Goal: Transaction & Acquisition: Purchase product/service

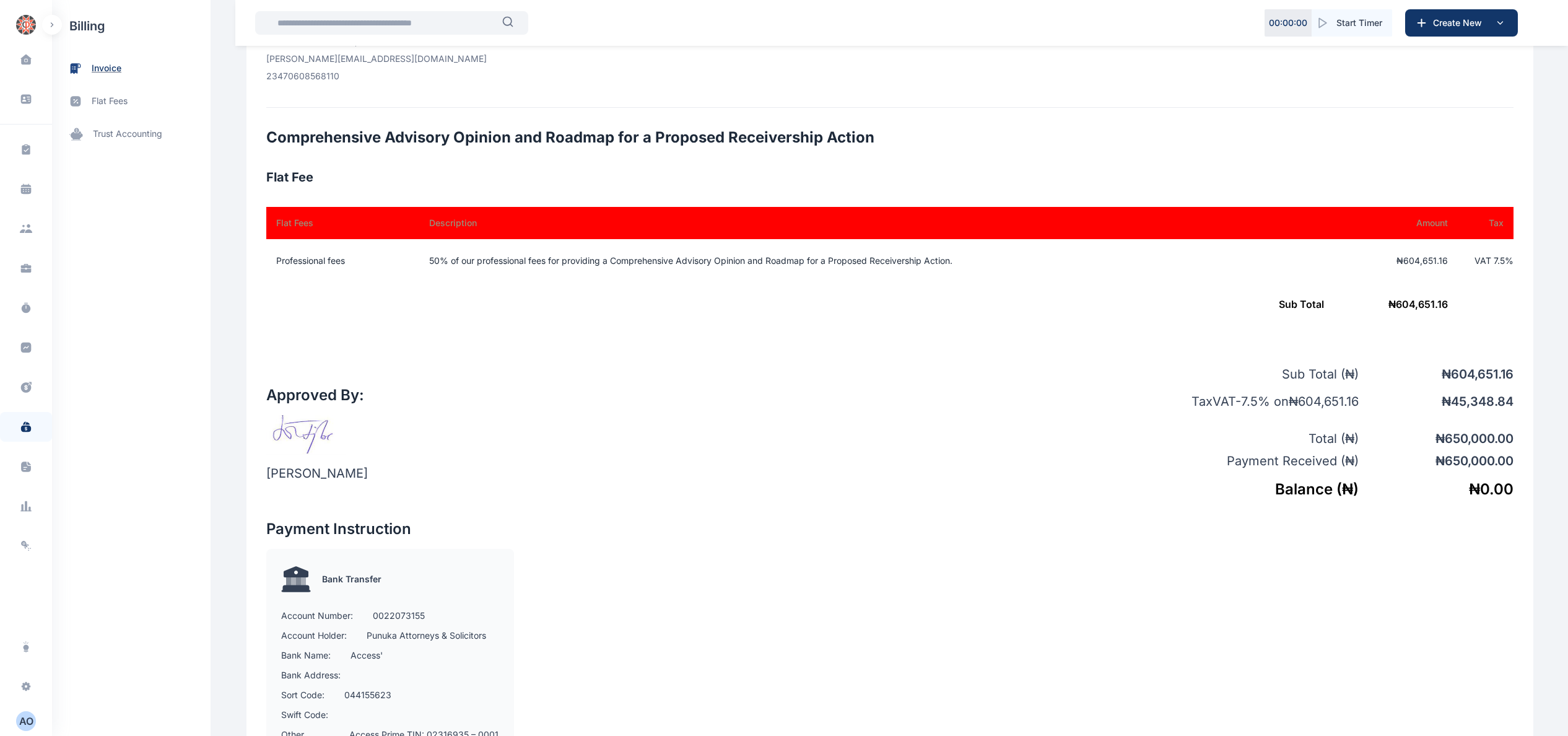
click at [119, 68] on span "invoice" at bounding box center [106, 68] width 30 height 13
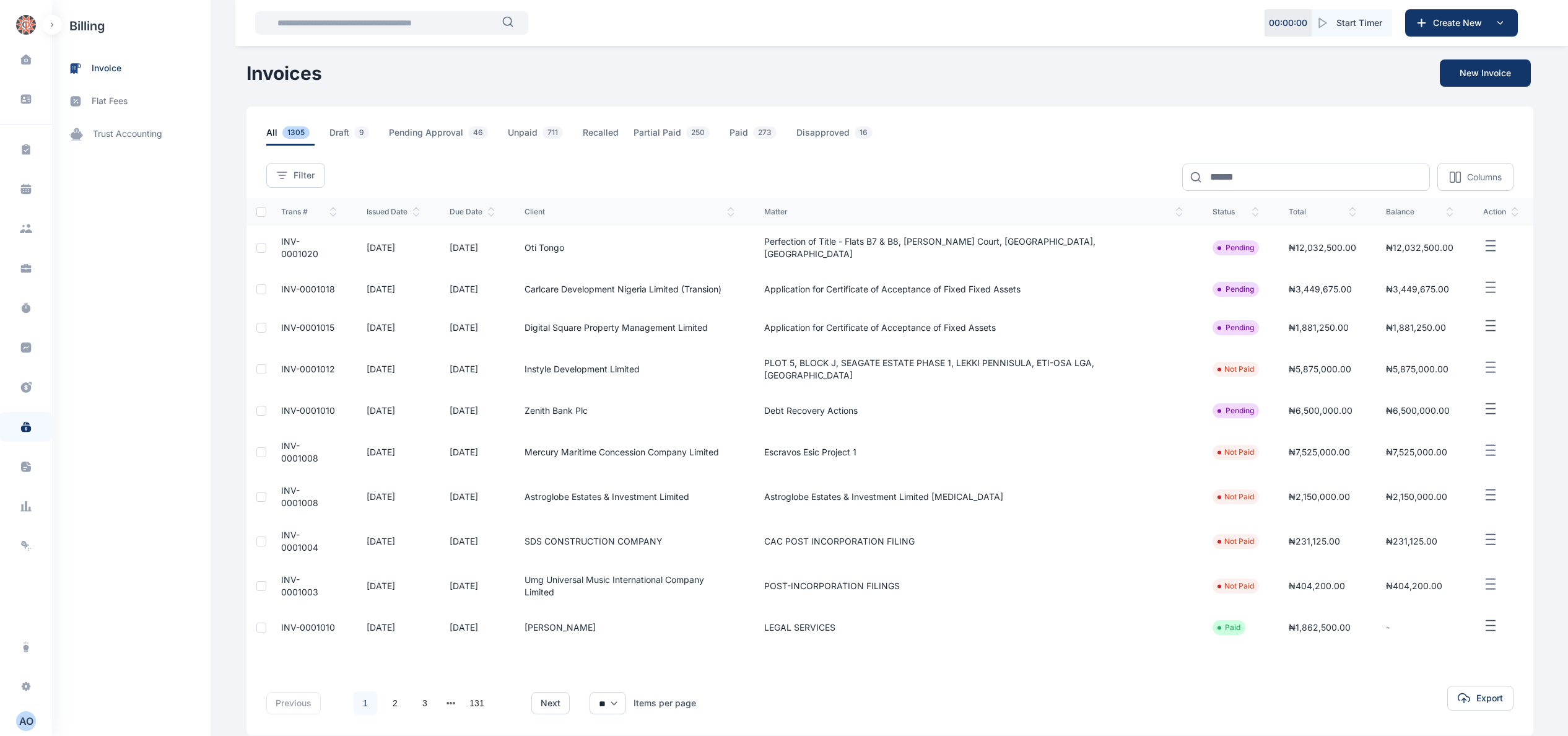
click at [316, 243] on span "INV-0001020" at bounding box center [299, 247] width 37 height 23
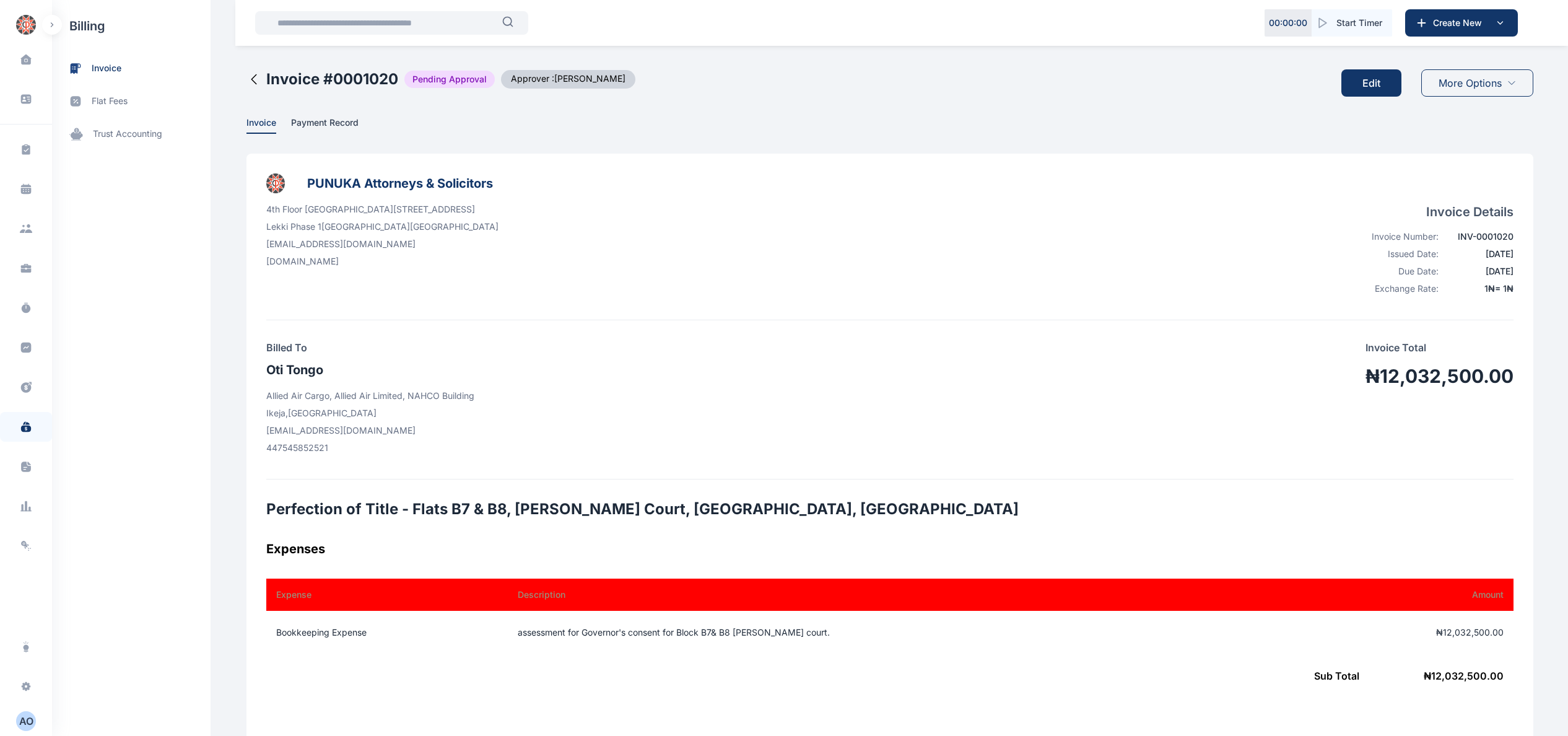
click at [1380, 77] on button "Edit" at bounding box center [1372, 82] width 60 height 27
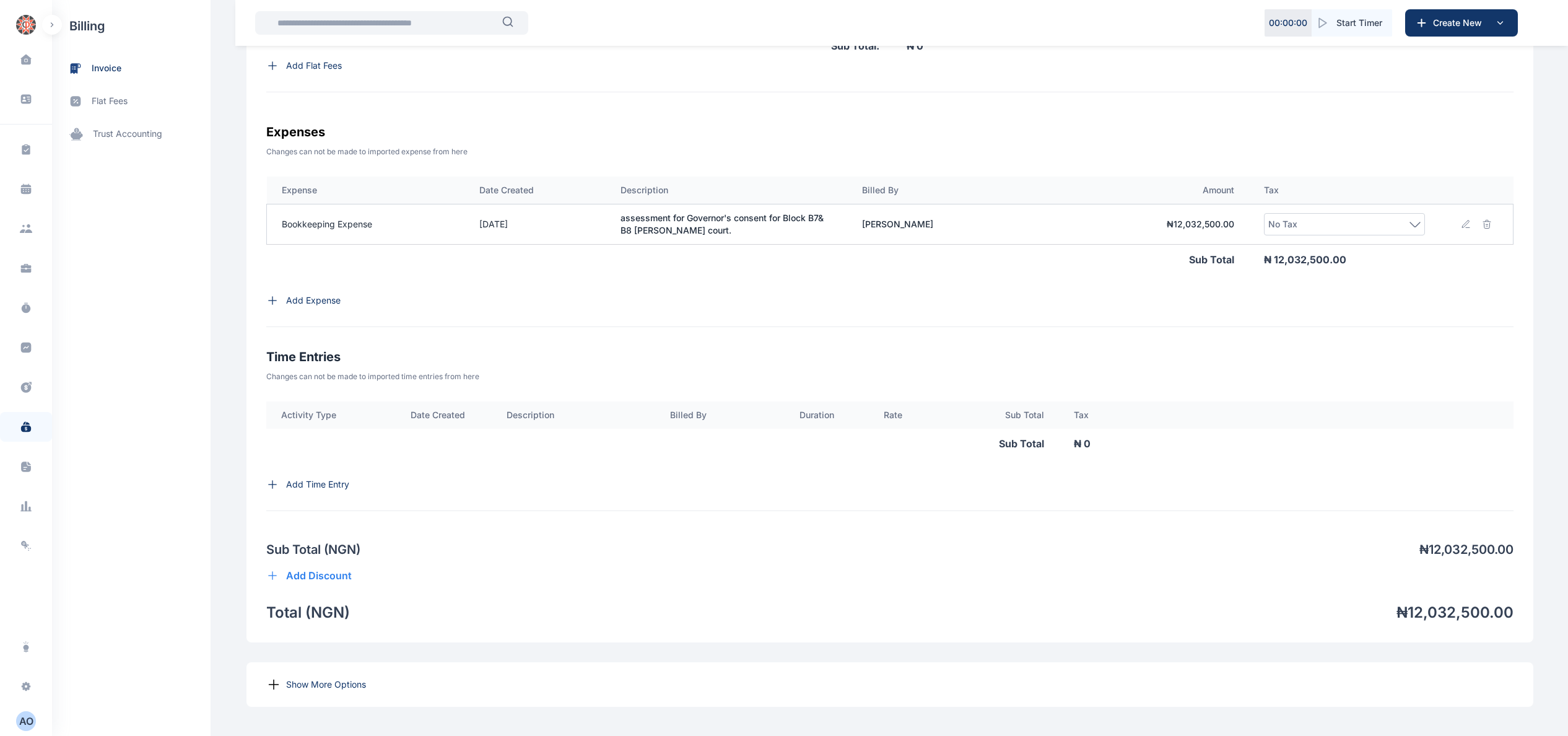
scroll to position [586, 0]
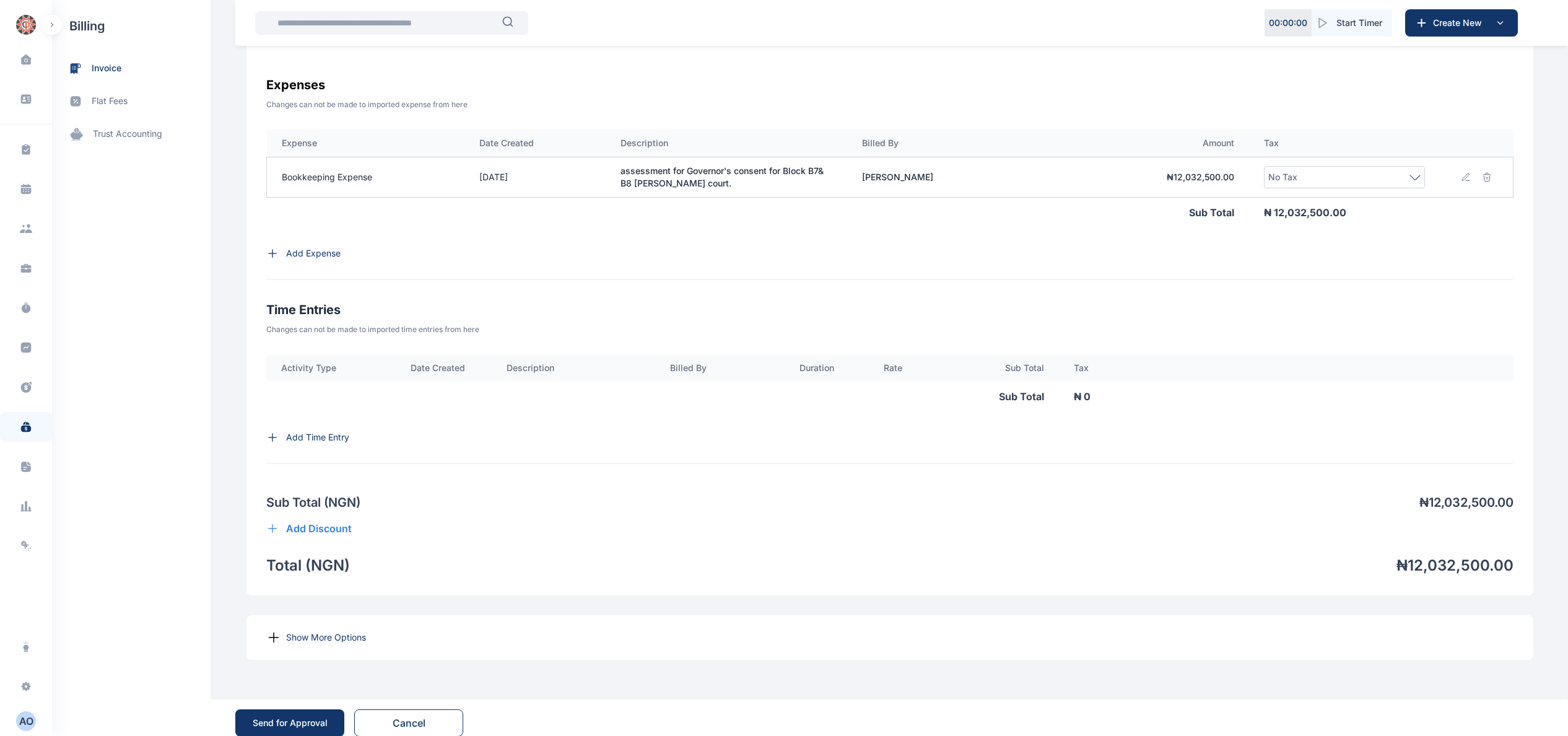
click at [352, 631] on p "Show More Options" at bounding box center [326, 637] width 80 height 12
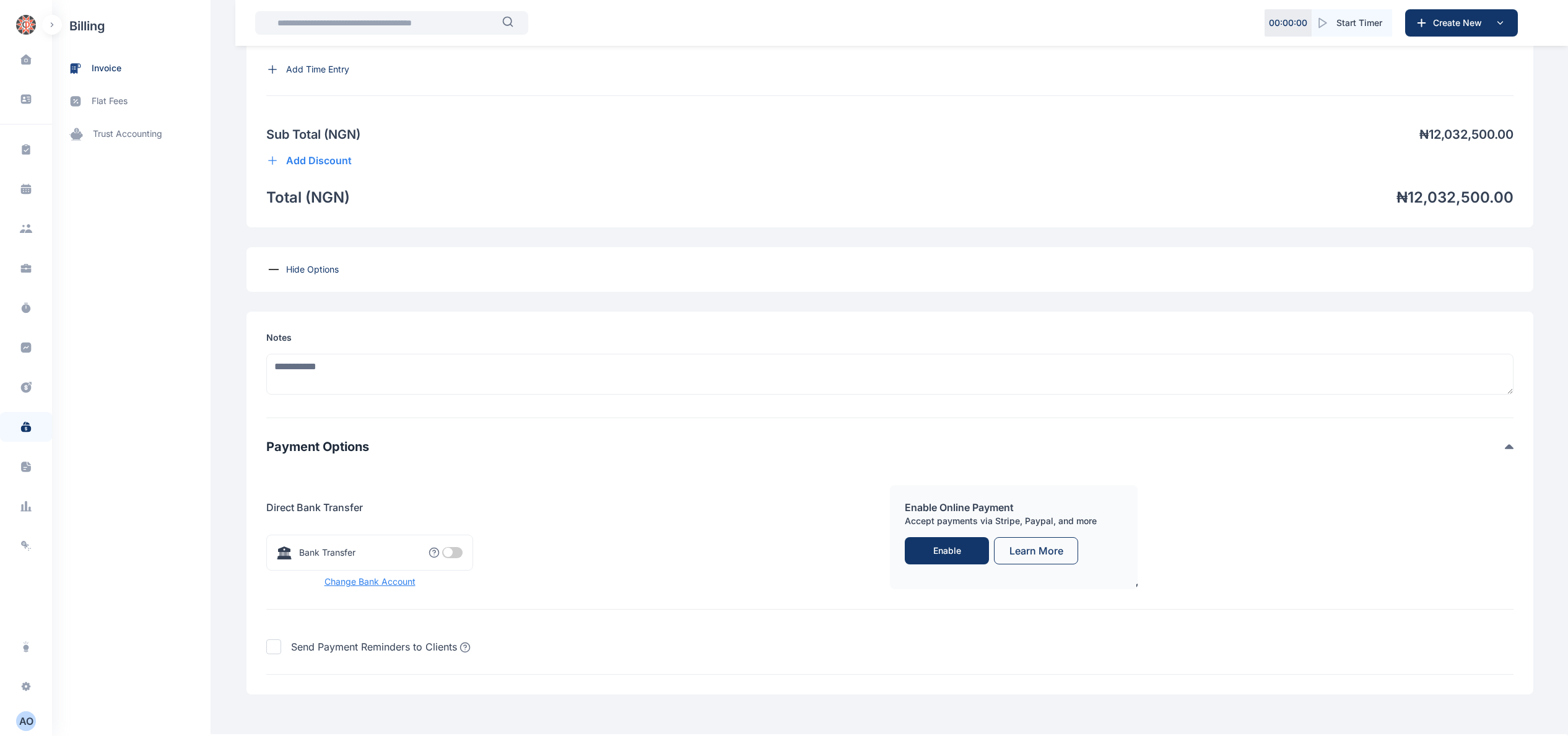
scroll to position [958, 0]
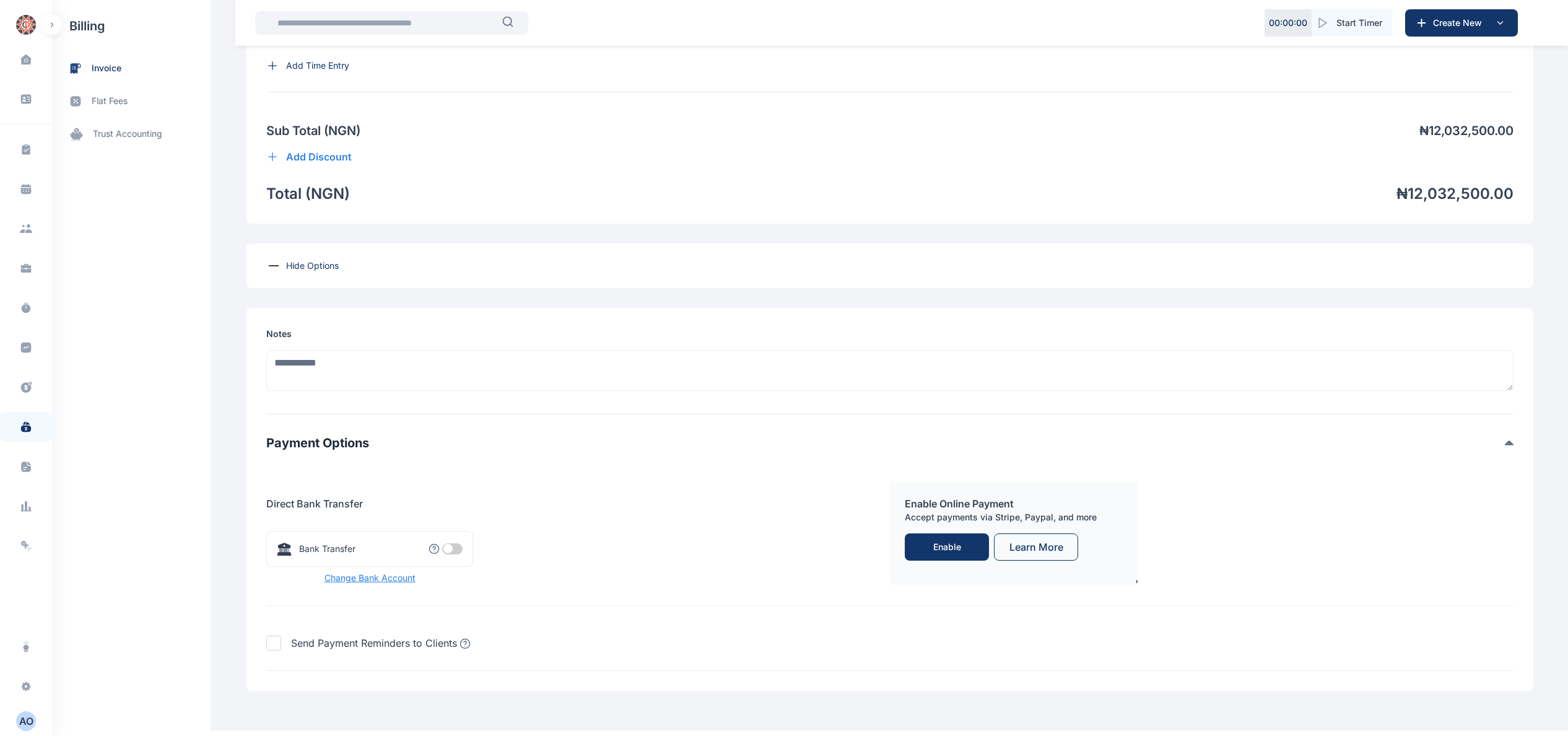
click at [442, 544] on span at bounding box center [453, 549] width 20 height 11
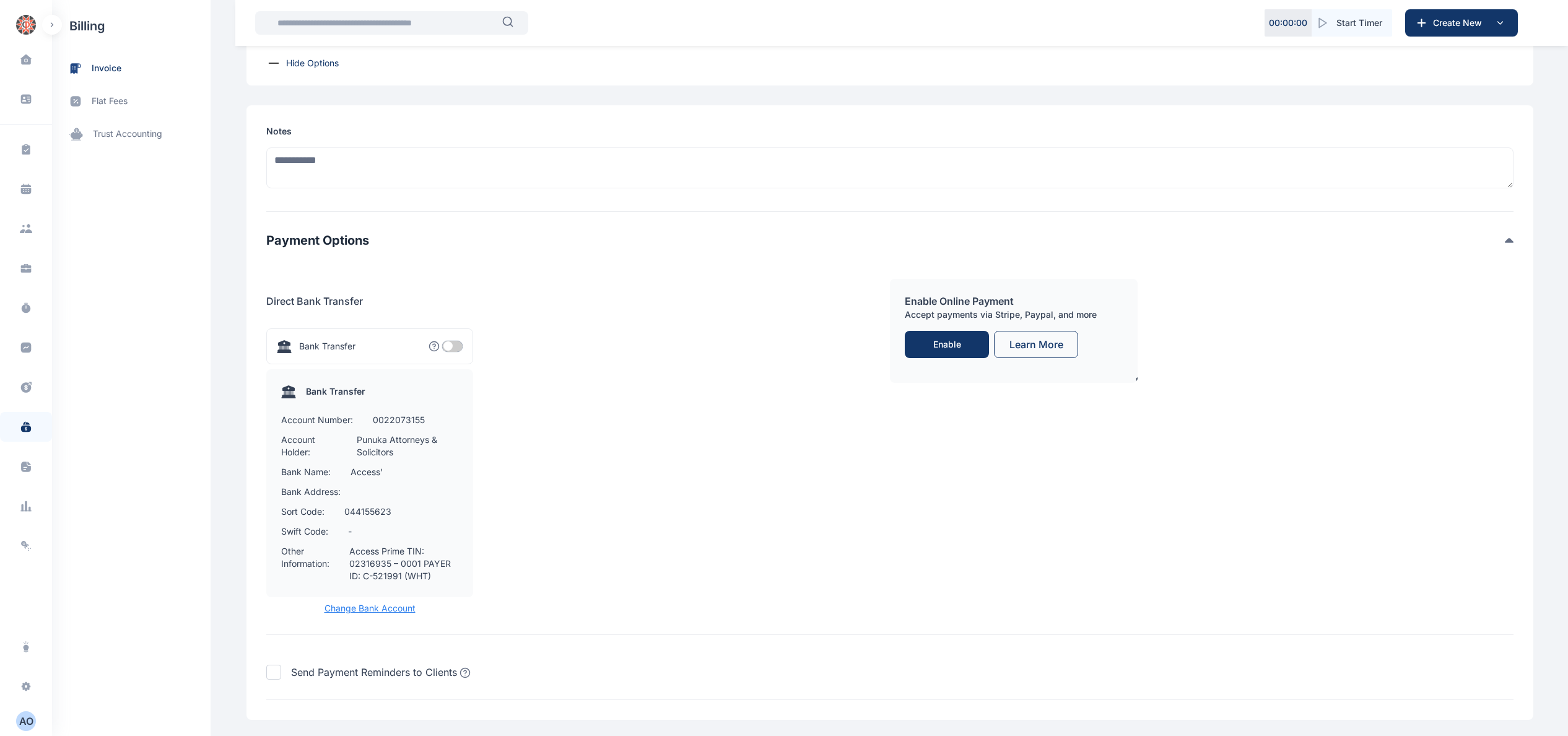
scroll to position [1223, 0]
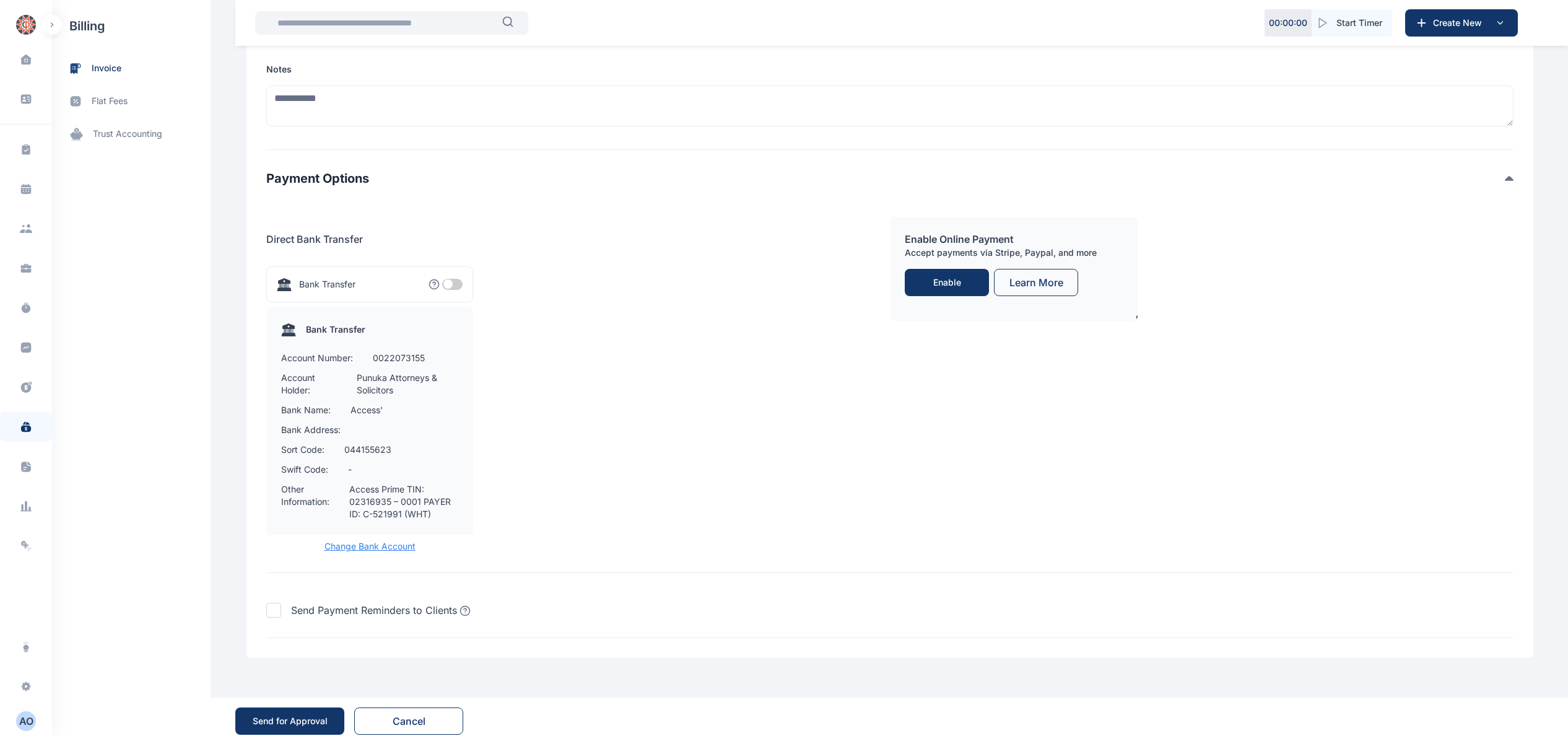
click at [373, 540] on span "Change Bank Account" at bounding box center [370, 546] width 207 height 12
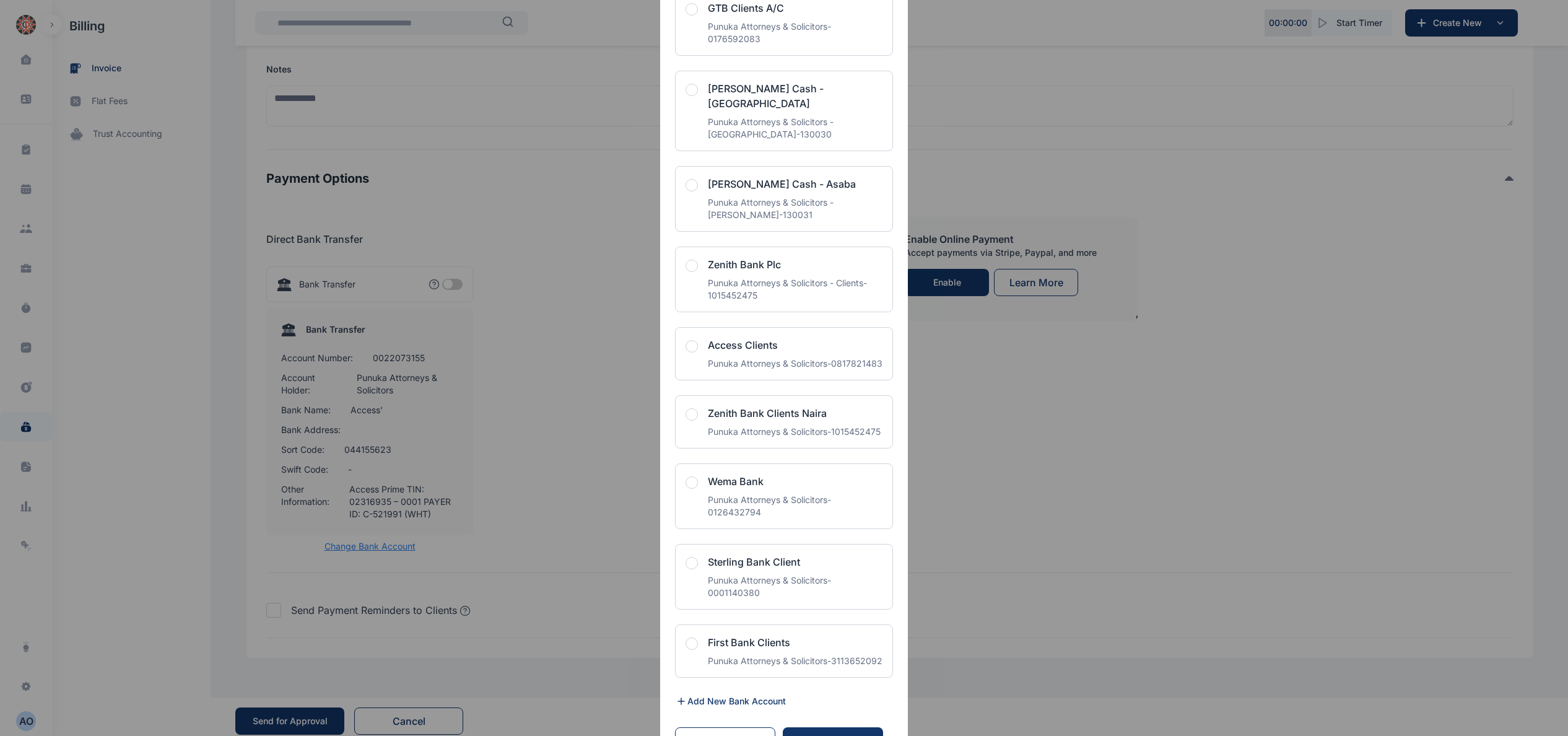
scroll to position [2603, 0]
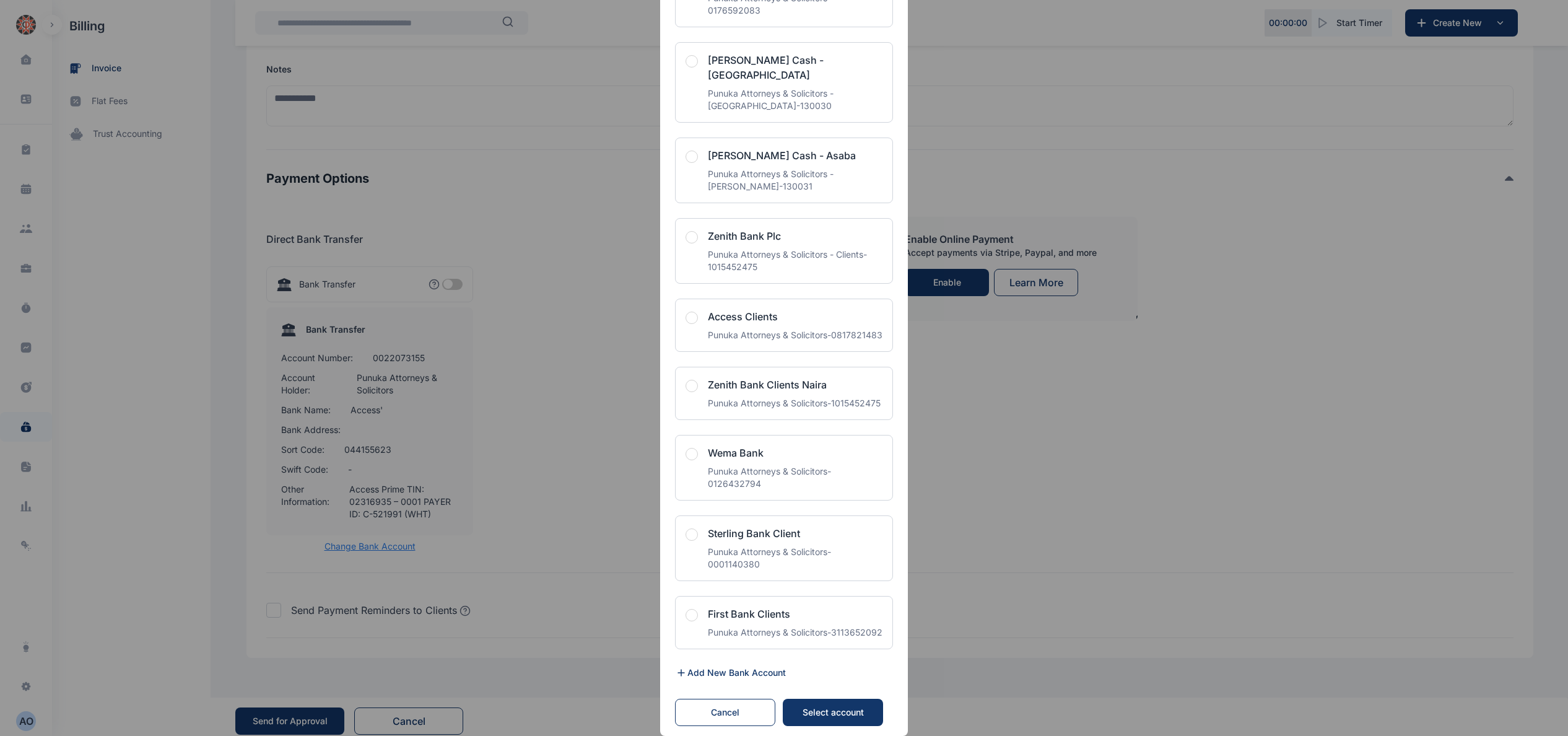
click at [699, 324] on button "button" at bounding box center [696, 317] width 23 height 12
click at [843, 713] on div "Select account" at bounding box center [833, 712] width 76 height 12
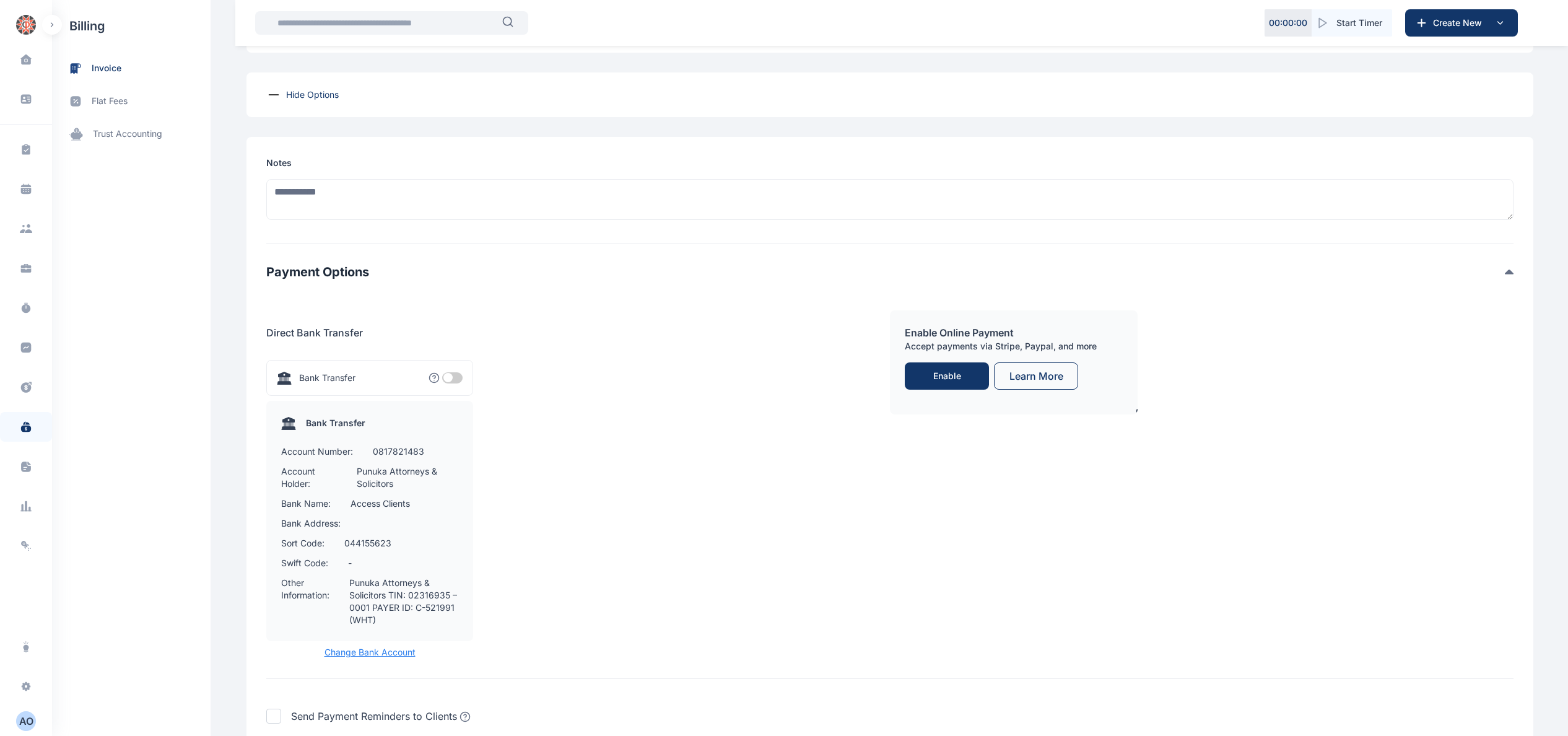
scroll to position [1235, 0]
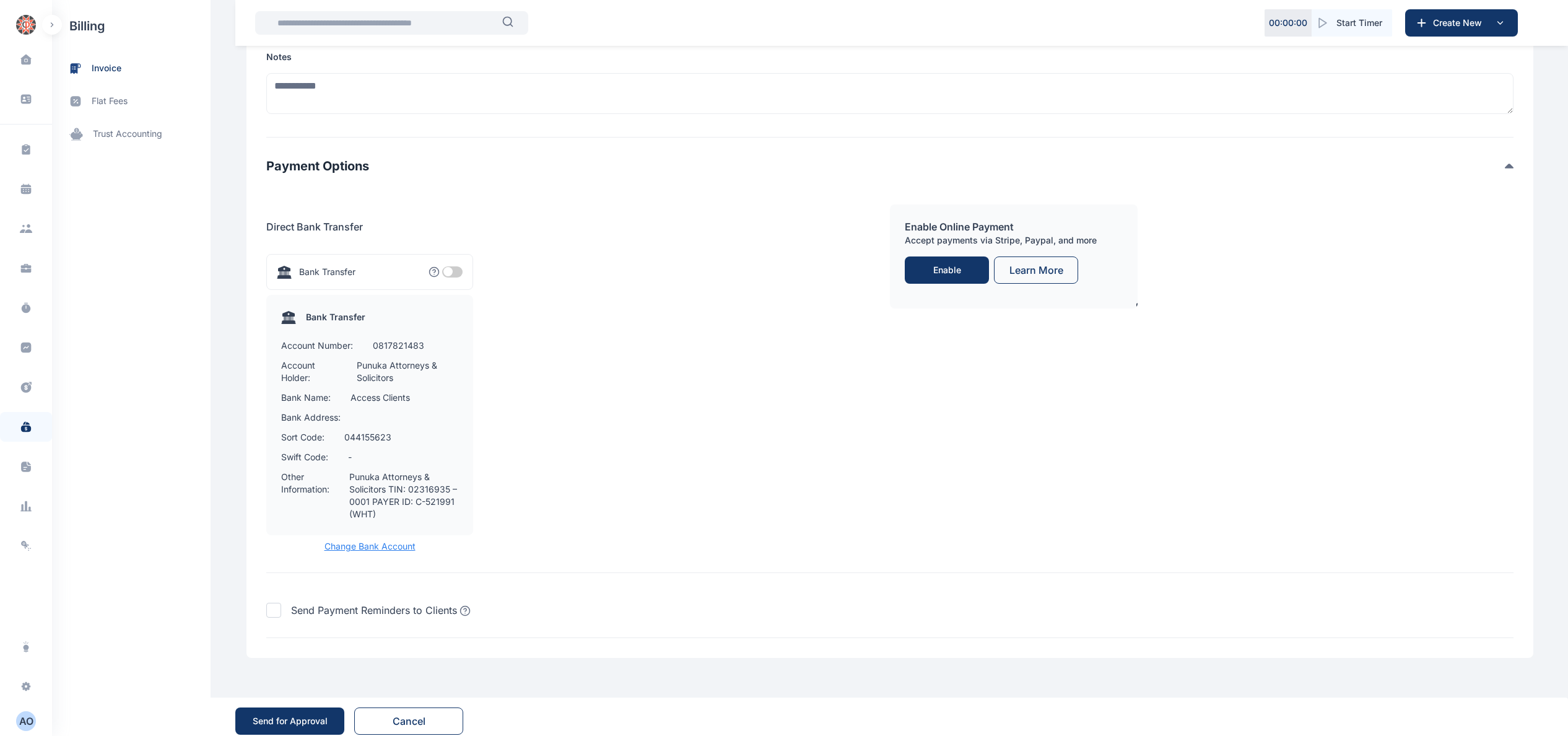
click at [298, 708] on button "Send for Approval" at bounding box center [290, 721] width 109 height 27
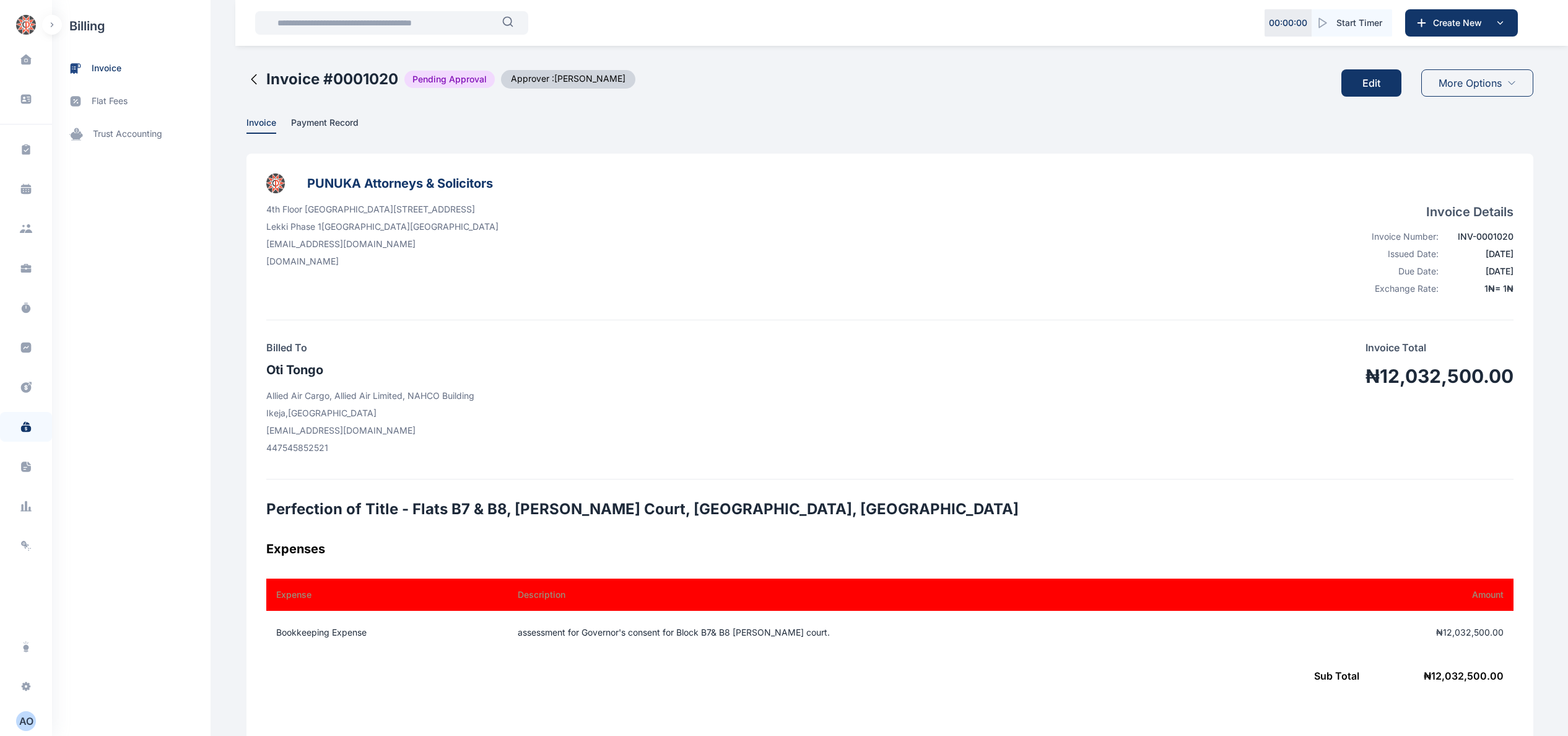
click at [1499, 82] on span "More Options" at bounding box center [1470, 83] width 63 height 15
click at [247, 78] on icon at bounding box center [254, 79] width 15 height 15
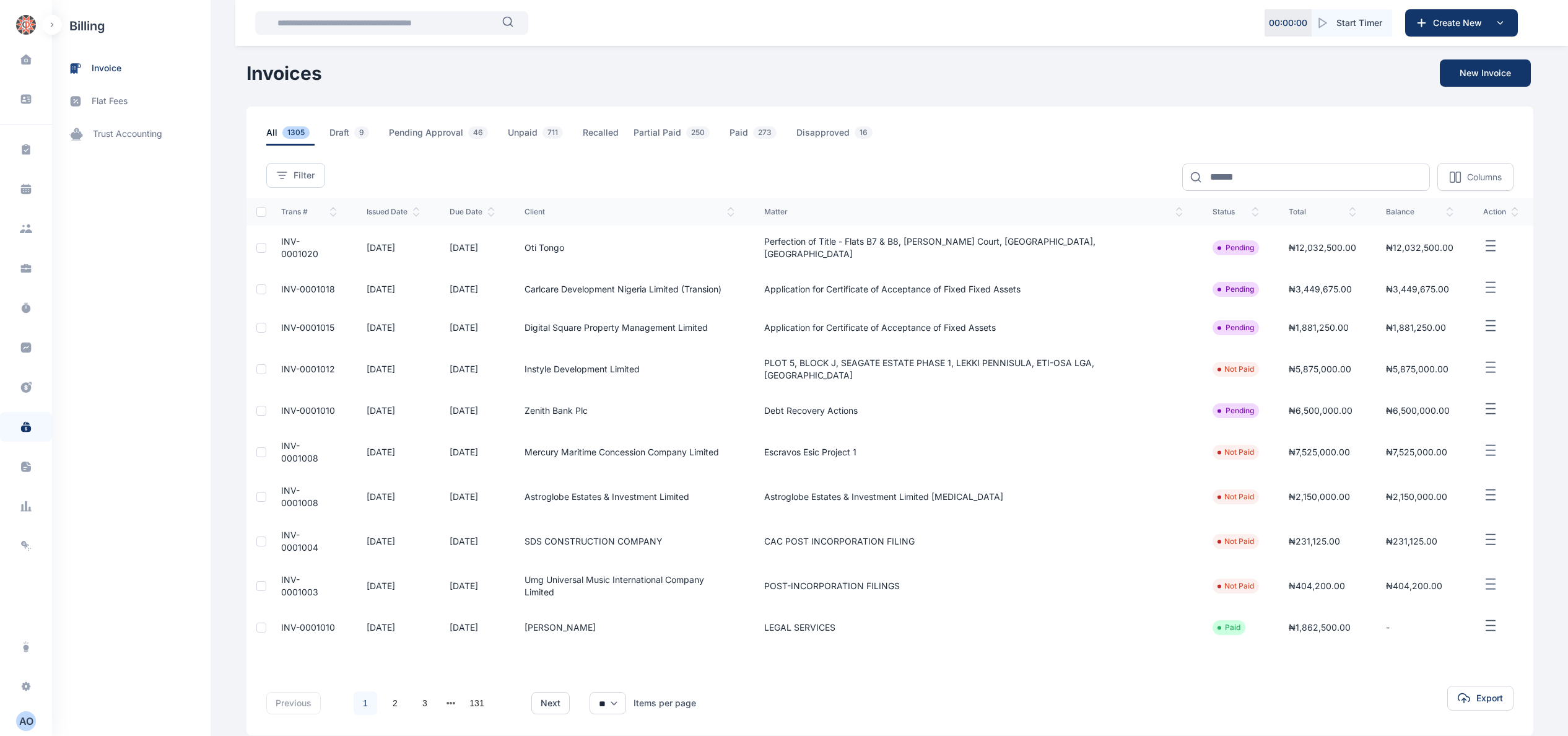
click at [1490, 239] on icon "button" at bounding box center [1491, 246] width 15 height 15
click at [1471, 344] on span "Submit for Approval" at bounding box center [1454, 344] width 81 height 12
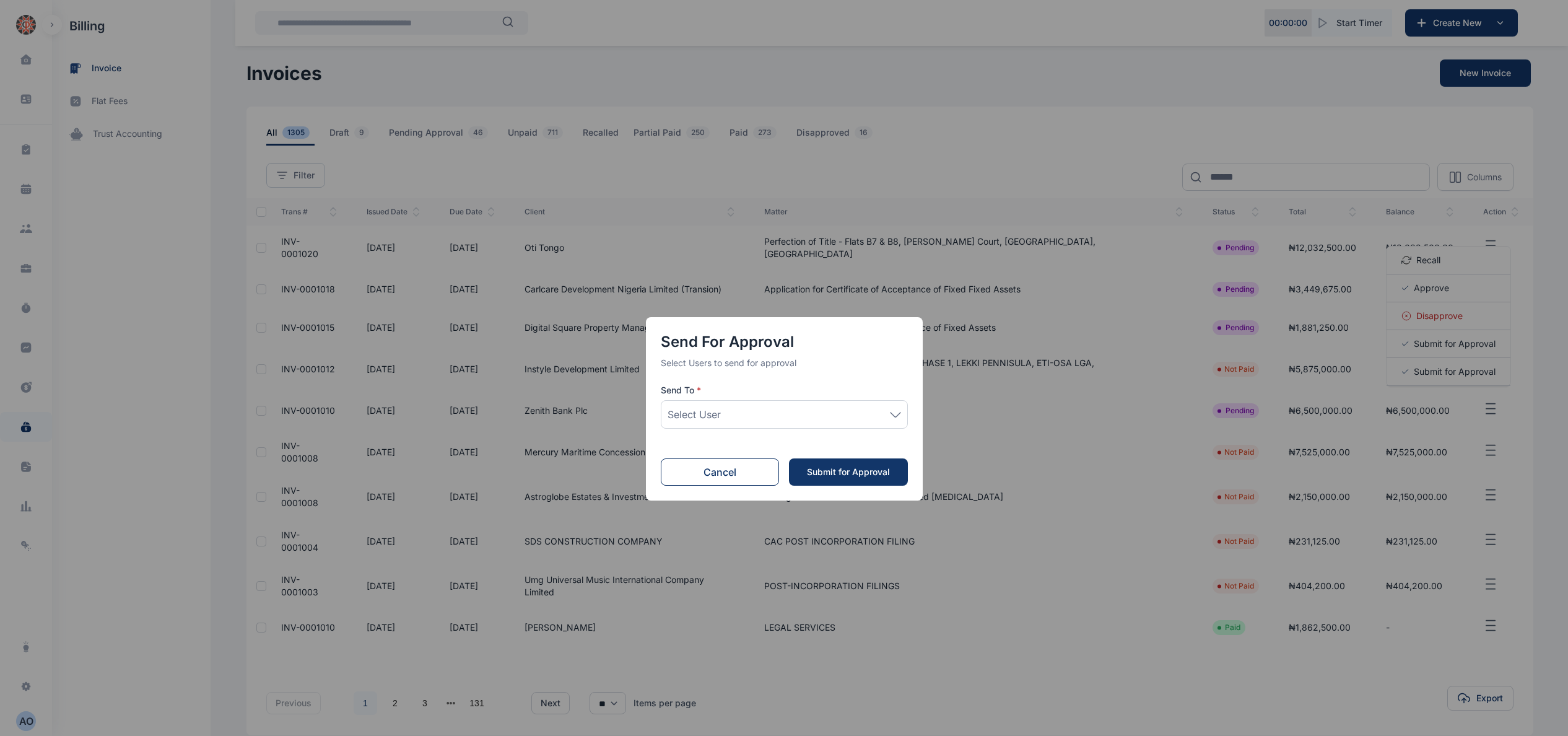
click at [856, 412] on div "Select User" at bounding box center [784, 414] width 234 height 15
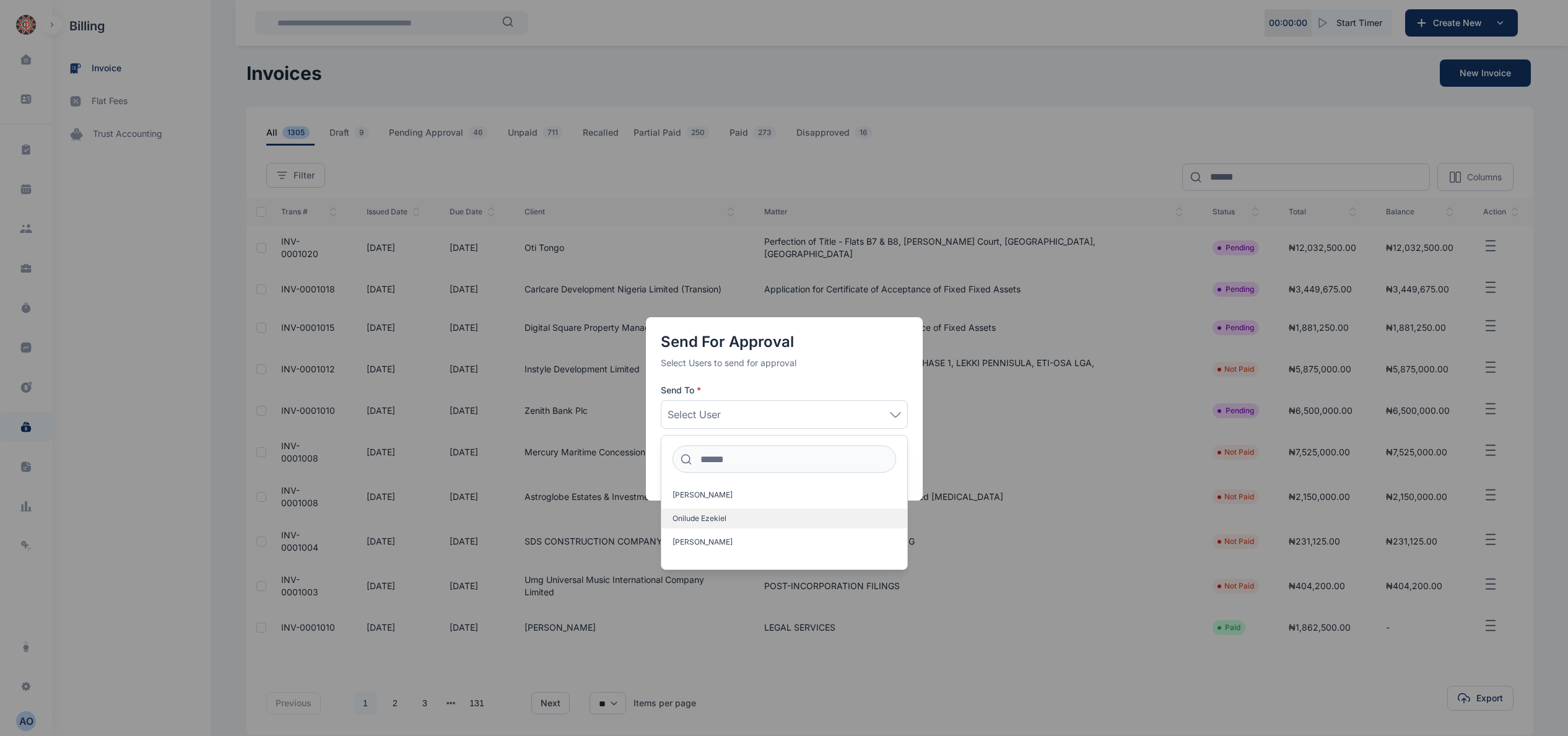
click at [767, 518] on label "Onilude Ezekiel" at bounding box center [784, 518] width 246 height 20
click at [1001, 539] on div "Send for Approval Select Users to send for approval Send To * [PERSON_NAME] Aso…" at bounding box center [784, 368] width 1568 height 736
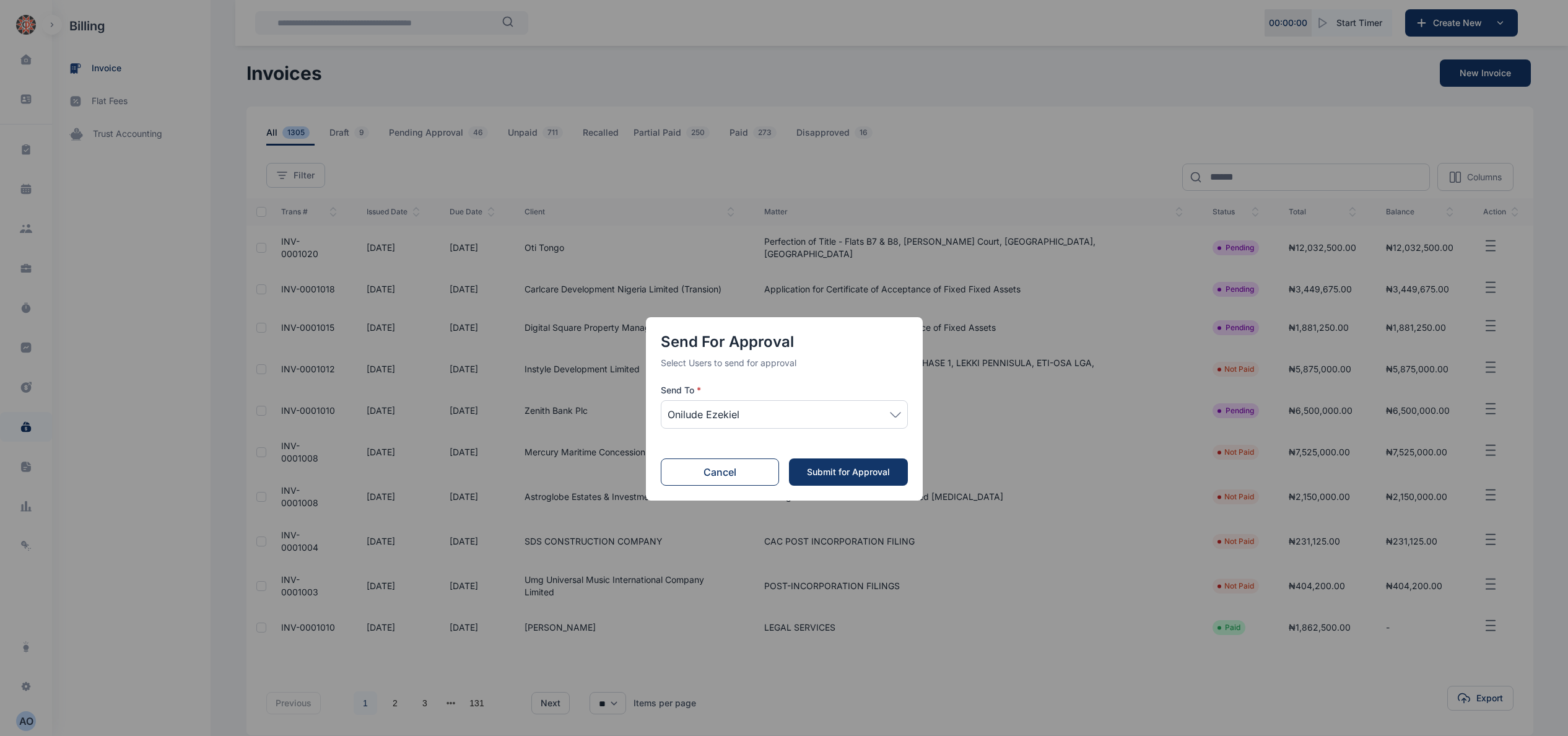
click at [870, 471] on div "Submit for Approval" at bounding box center [848, 472] width 94 height 12
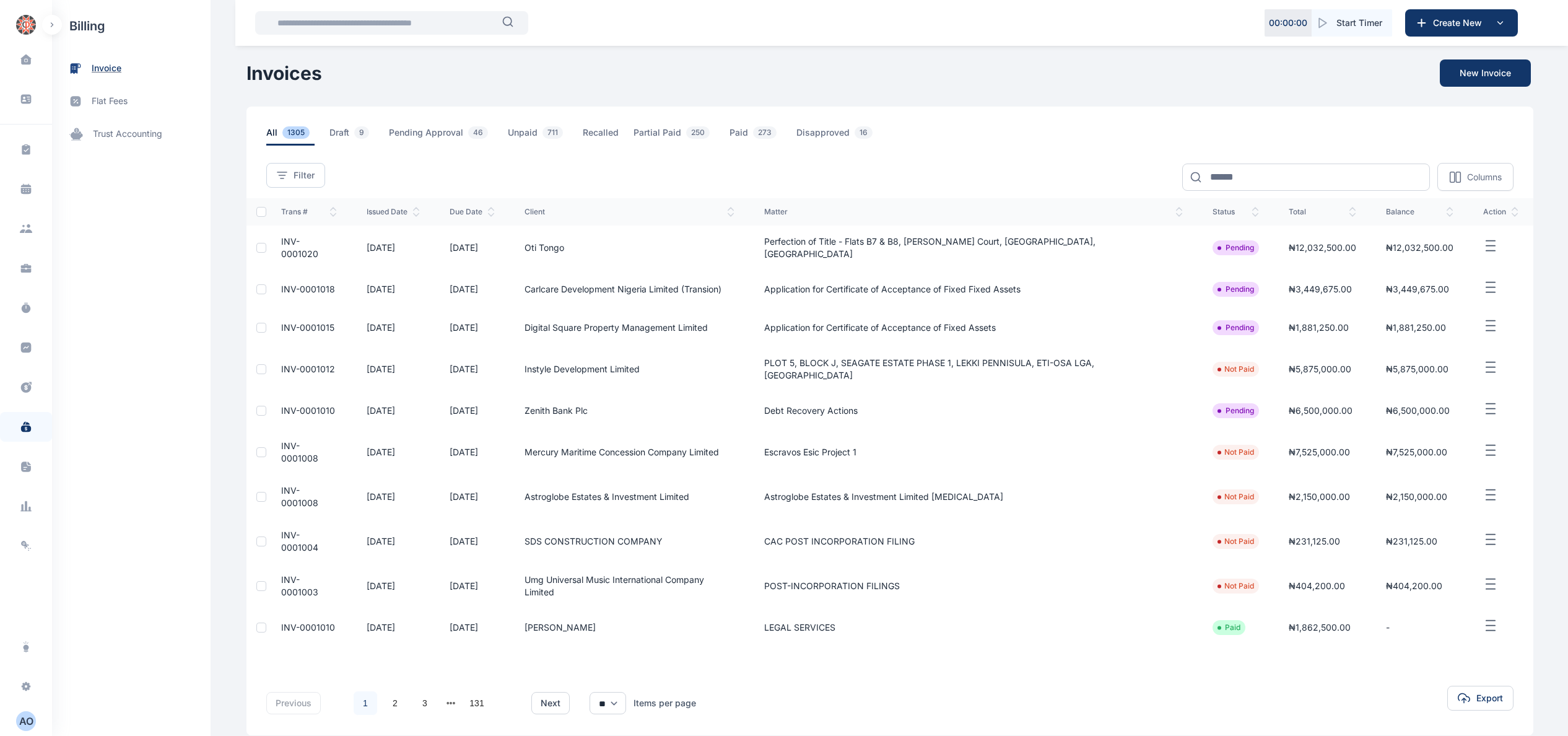
click at [89, 70] on span "invoice" at bounding box center [132, 68] width 159 height 33
click at [100, 63] on span "invoice" at bounding box center [106, 68] width 30 height 13
click at [92, 68] on span "invoice" at bounding box center [106, 68] width 30 height 13
click at [1489, 247] on icon "button" at bounding box center [1491, 246] width 15 height 15
click at [1475, 291] on div "Add Payment" at bounding box center [1449, 288] width 124 height 28
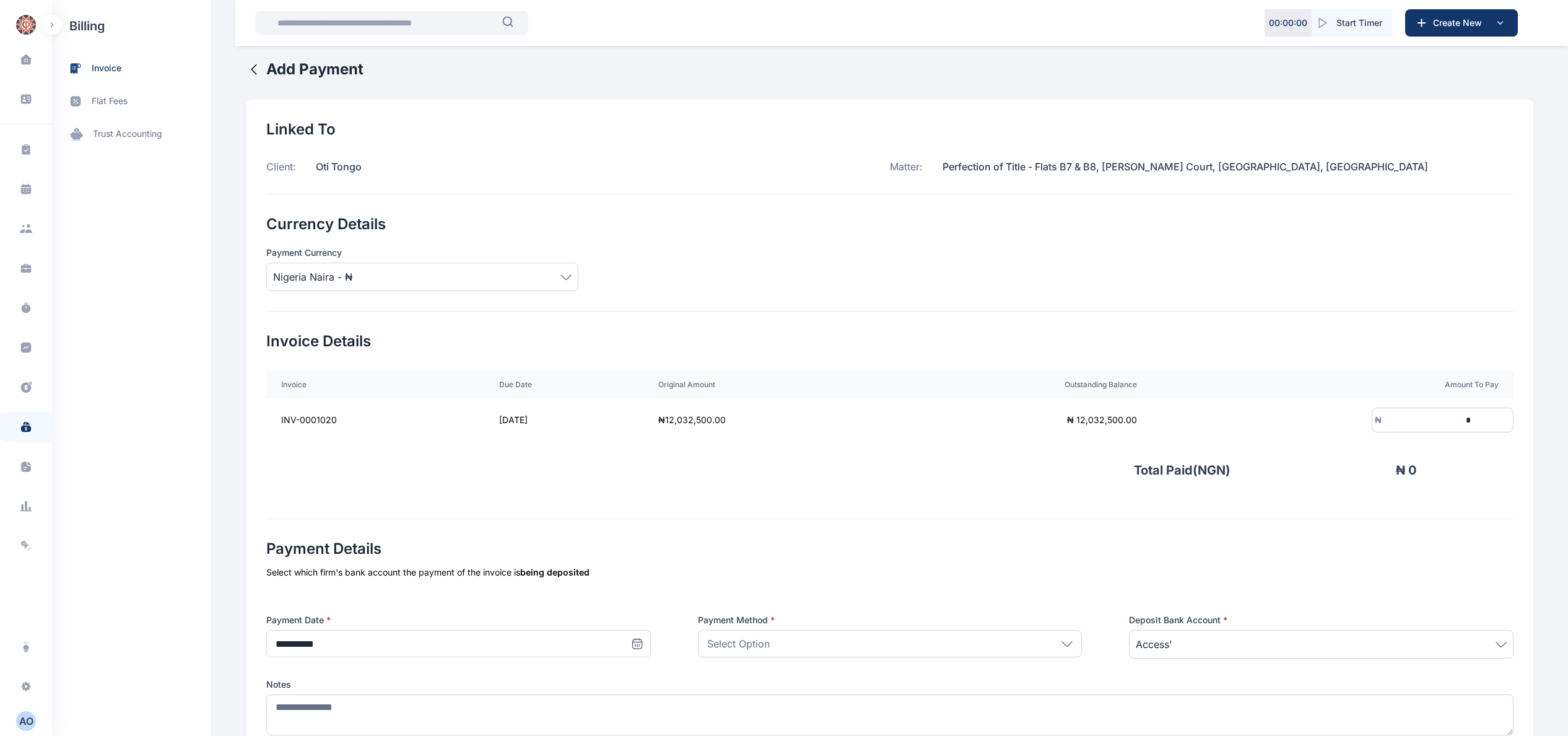
scroll to position [186, 0]
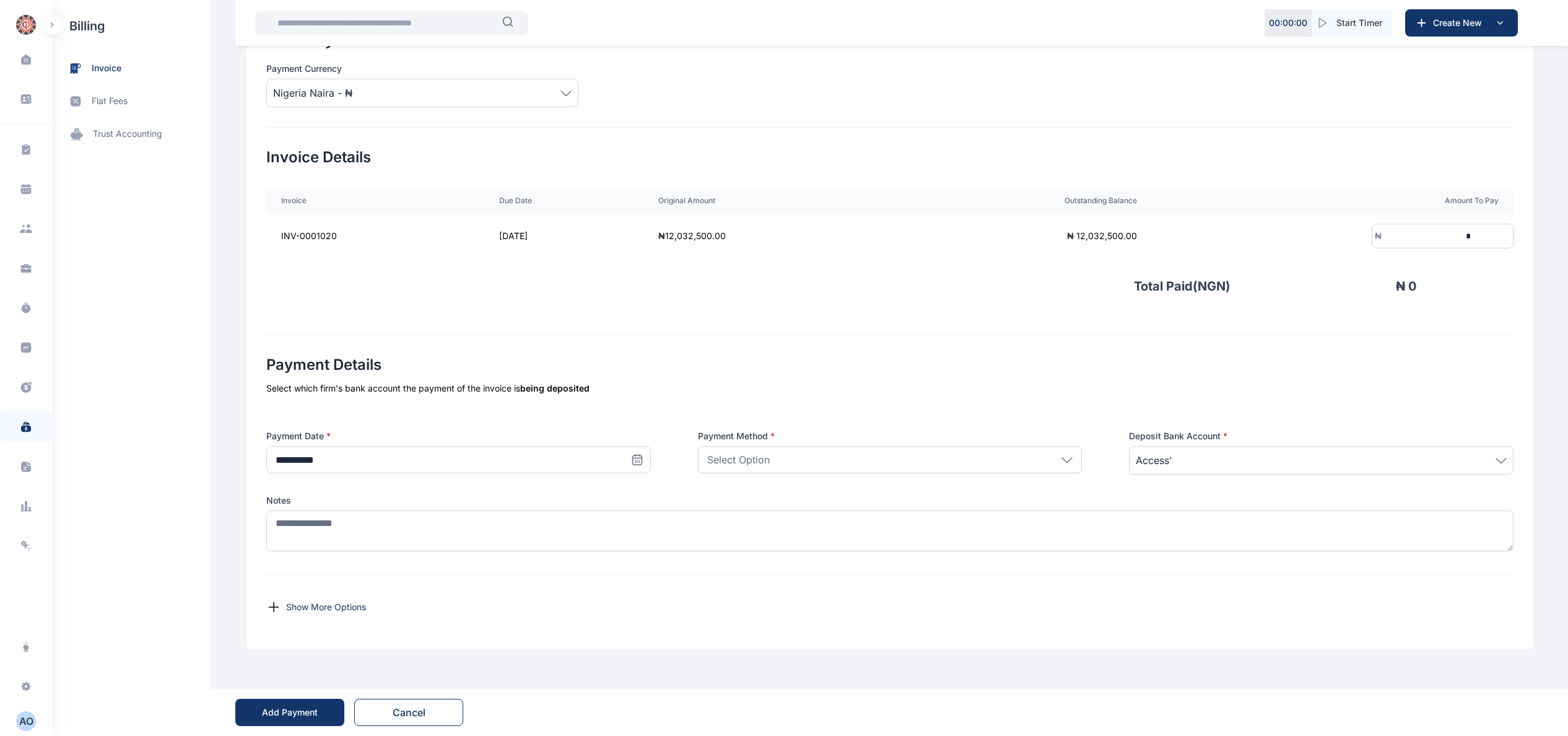
click at [632, 455] on icon at bounding box center [637, 459] width 12 height 12
click at [339, 561] on abbr "11" at bounding box center [344, 563] width 10 height 10
click at [960, 459] on div "Select Option" at bounding box center [890, 459] width 385 height 27
click at [855, 515] on p "Bank Transfer" at bounding box center [891, 516] width 362 height 12
click at [1453, 459] on span "Access'" at bounding box center [1321, 460] width 371 height 15
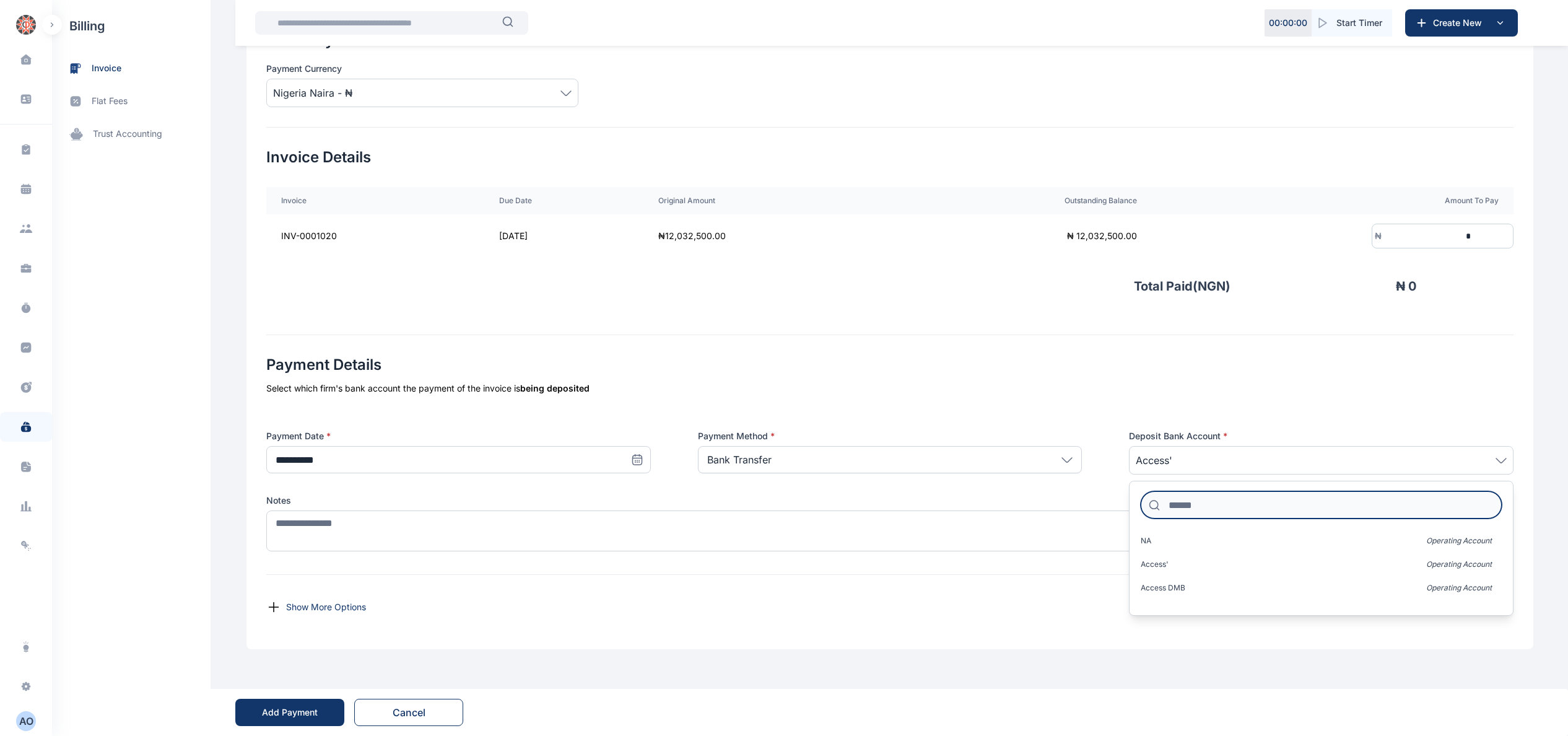
click at [1317, 502] on input at bounding box center [1321, 504] width 361 height 27
type input "****"
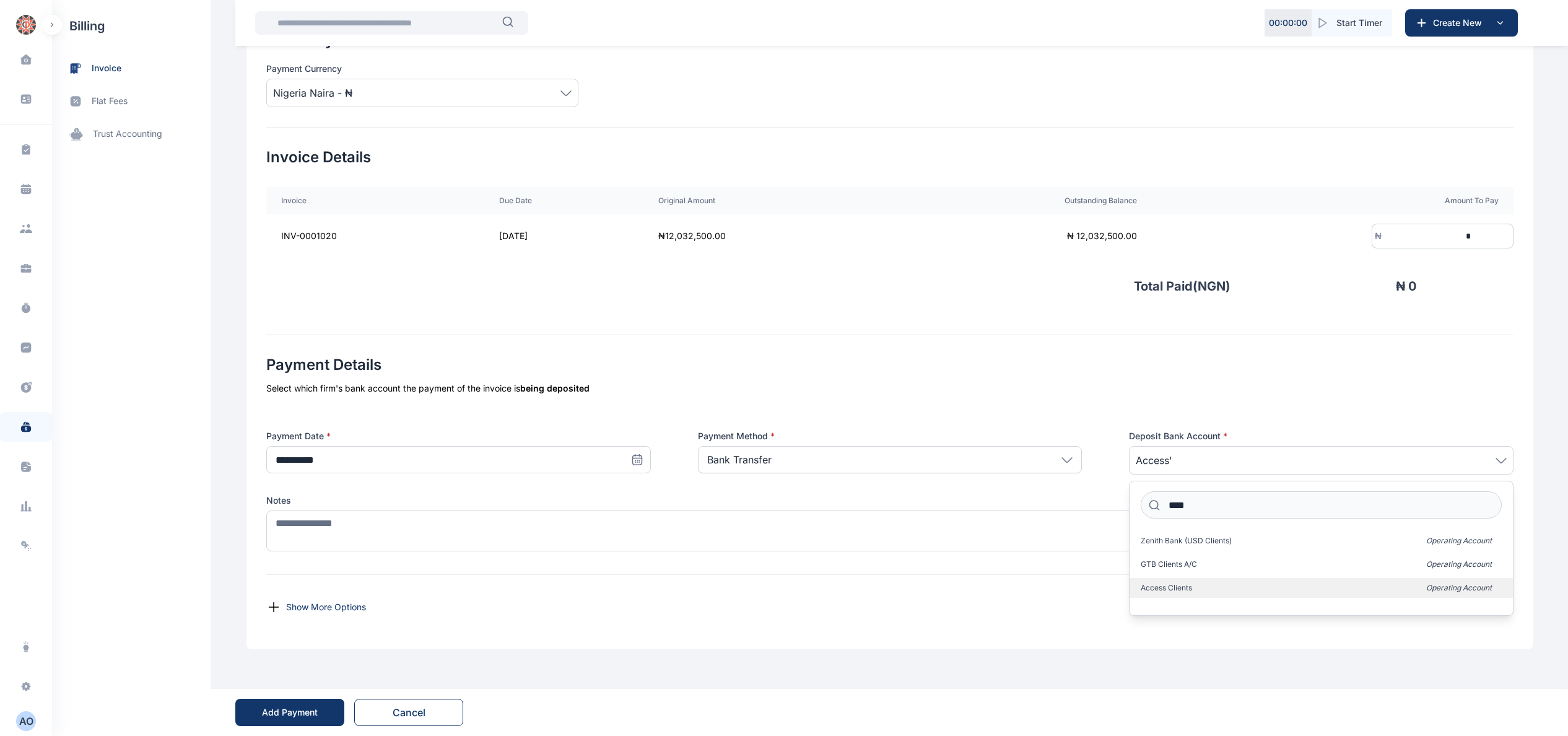
click at [1254, 583] on label "Access Clients Operating Account" at bounding box center [1321, 587] width 383 height 20
click at [1464, 397] on div "**********" at bounding box center [890, 465] width 1247 height 220
click at [1505, 233] on div "₦ *" at bounding box center [1443, 236] width 142 height 25
click at [1473, 231] on input "*" at bounding box center [1428, 236] width 92 height 23
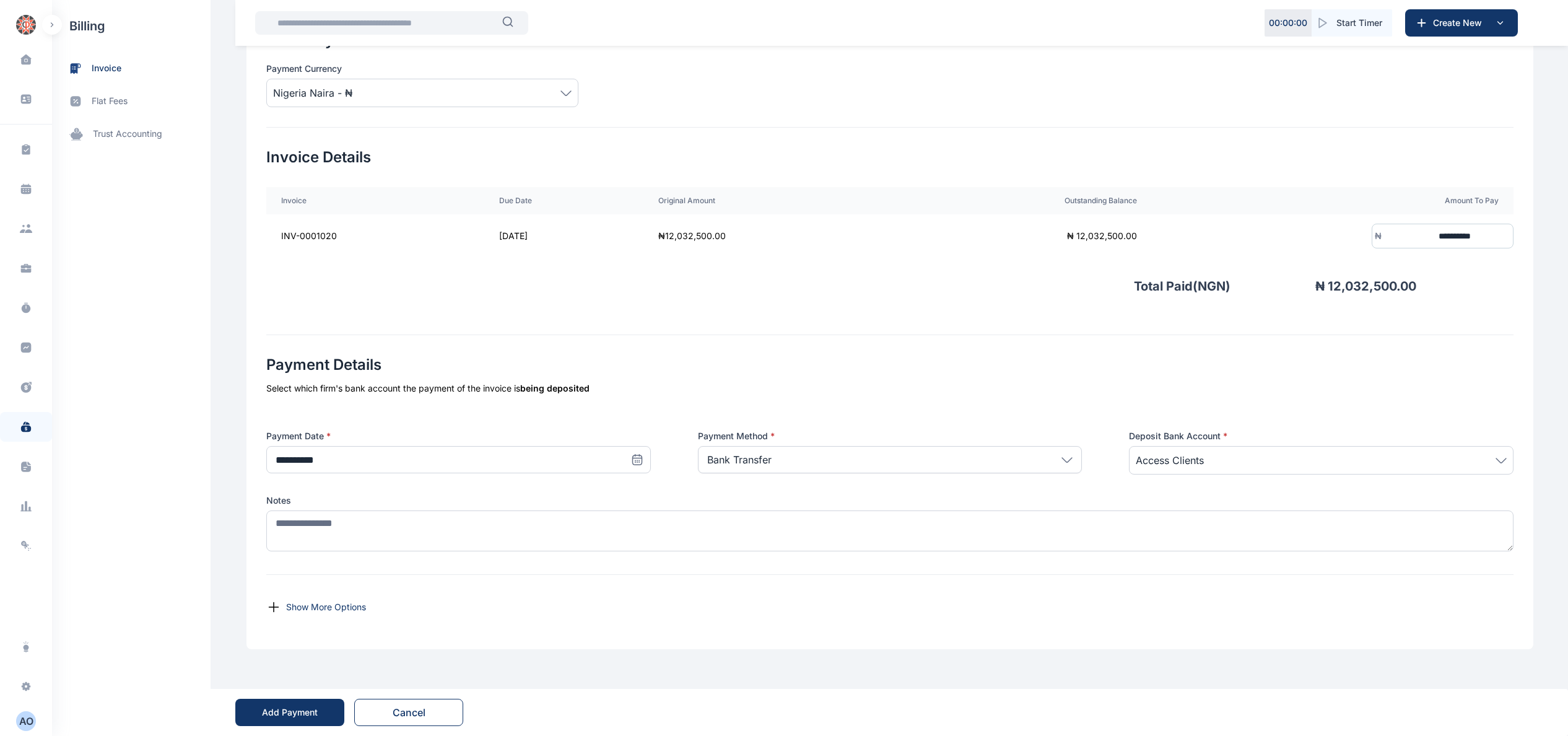
type input "**********"
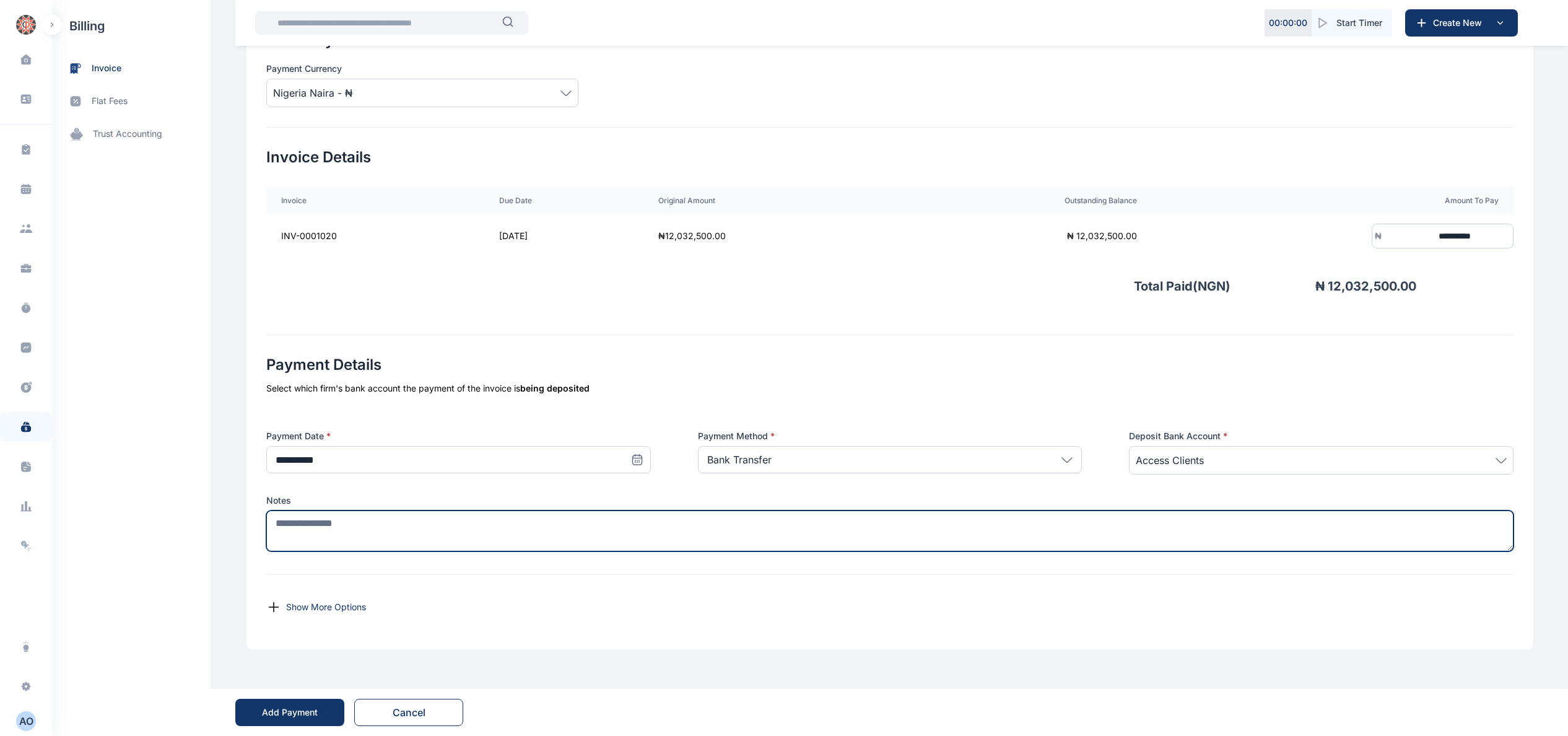
click at [632, 526] on textarea at bounding box center [890, 531] width 1247 height 41
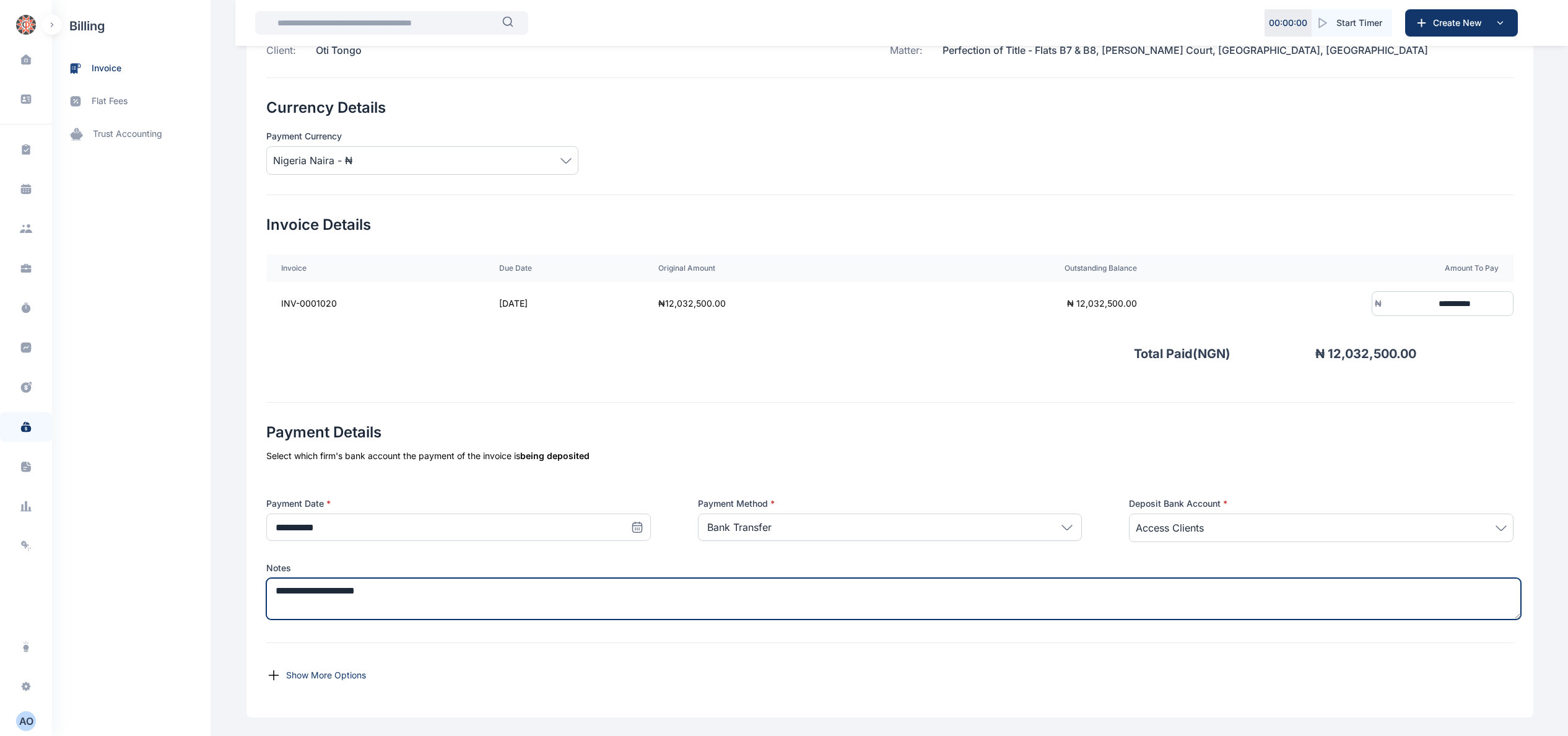
scroll to position [0, 0]
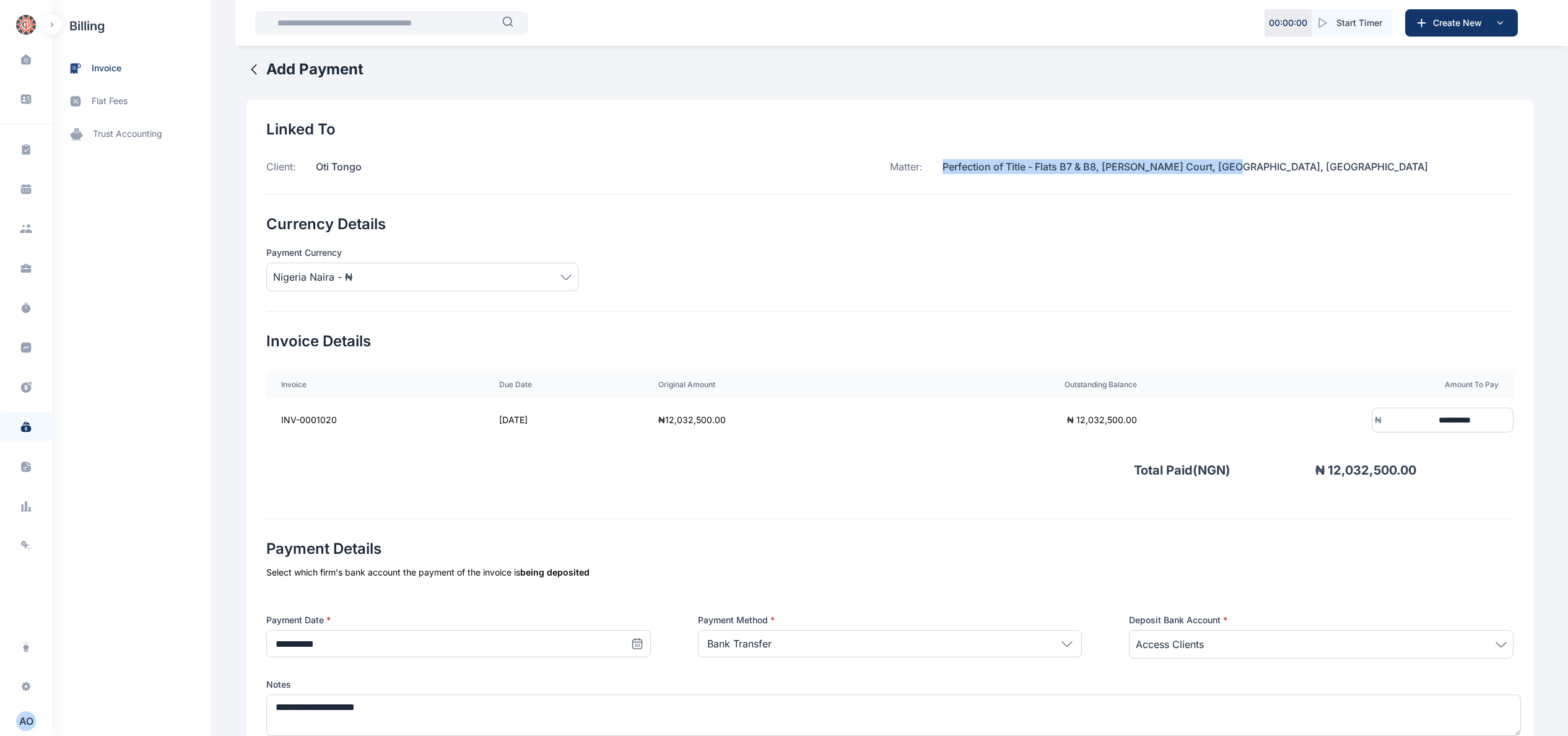
drag, startPoint x: 939, startPoint y: 167, endPoint x: 1350, endPoint y: 185, distance: 411.4
click at [1349, 185] on div "Linked To Client: Oti Tongo Matter: Perfection of Title - Flats B7 & B8, Abebe …" at bounding box center [890, 157] width 1247 height 75
copy p "Perfection of Title - Flats B7 & B8, [PERSON_NAME] Court, [GEOGRAPHIC_DATA], [G…"
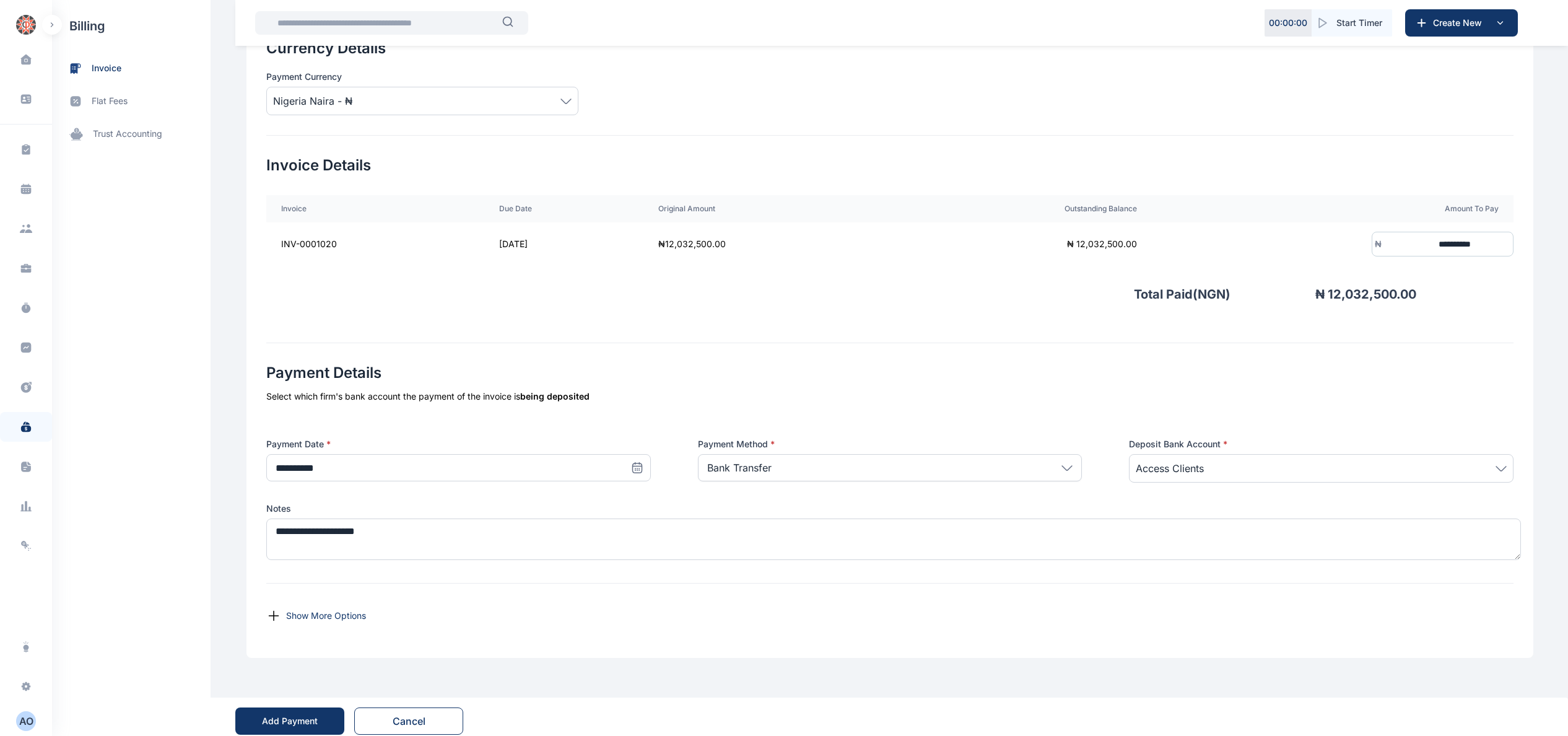
scroll to position [186, 0]
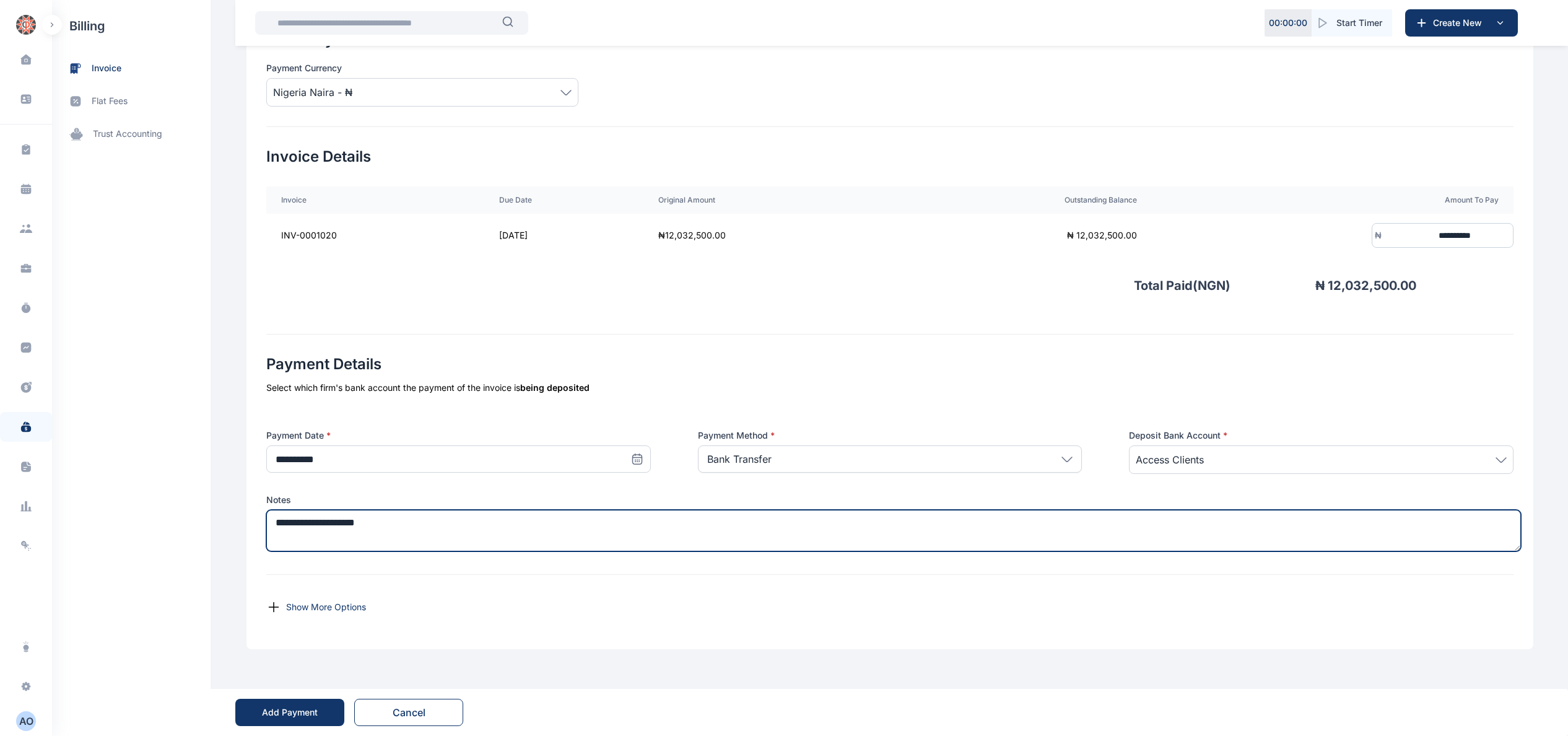
click at [633, 527] on textarea "**********" at bounding box center [894, 531] width 1255 height 41
paste textarea "**********"
type textarea "**********"
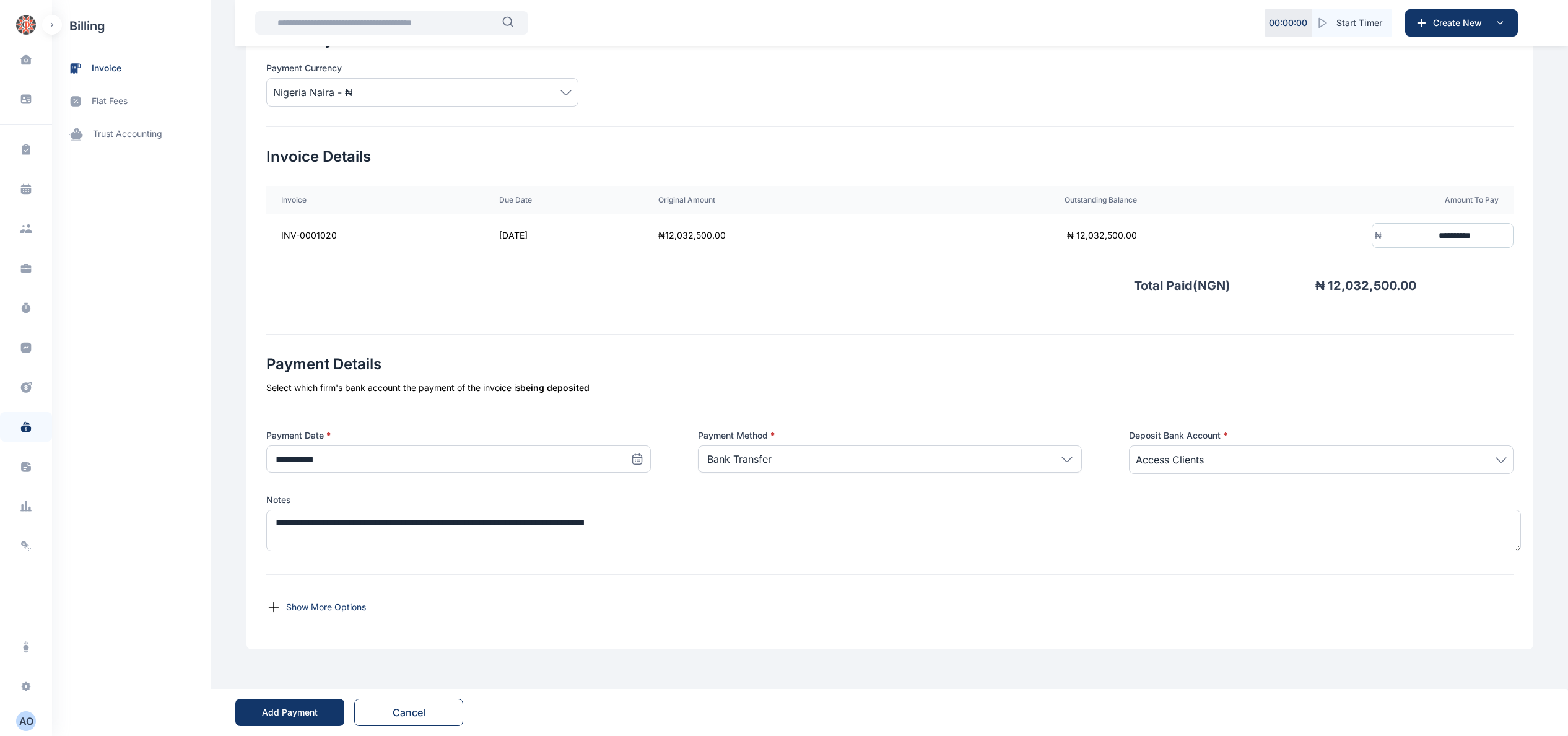
click at [296, 706] on div "Add Payment" at bounding box center [290, 712] width 56 height 12
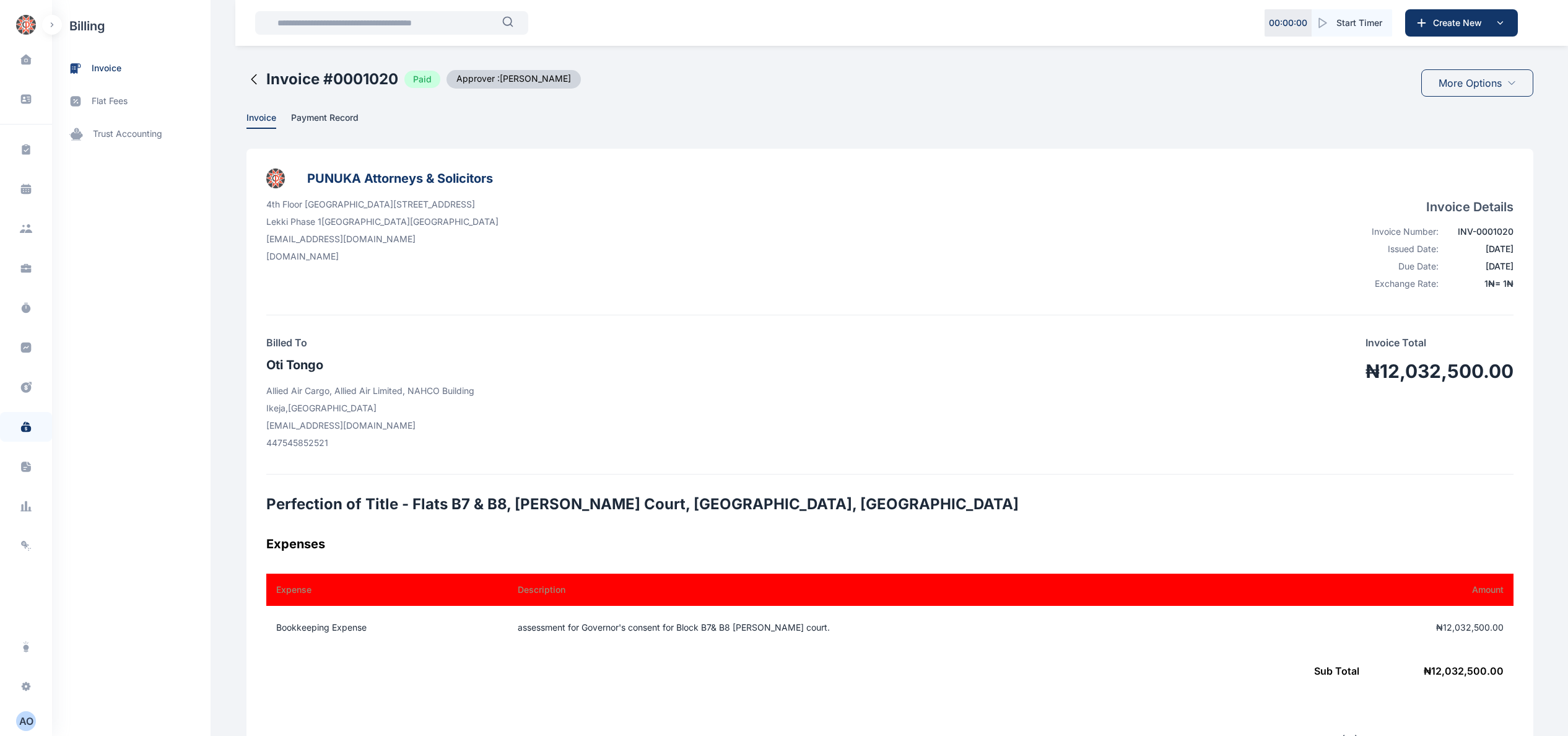
click at [1485, 85] on span "More Options" at bounding box center [1470, 83] width 63 height 15
click at [325, 119] on span "Payment Record" at bounding box center [325, 119] width 68 height 13
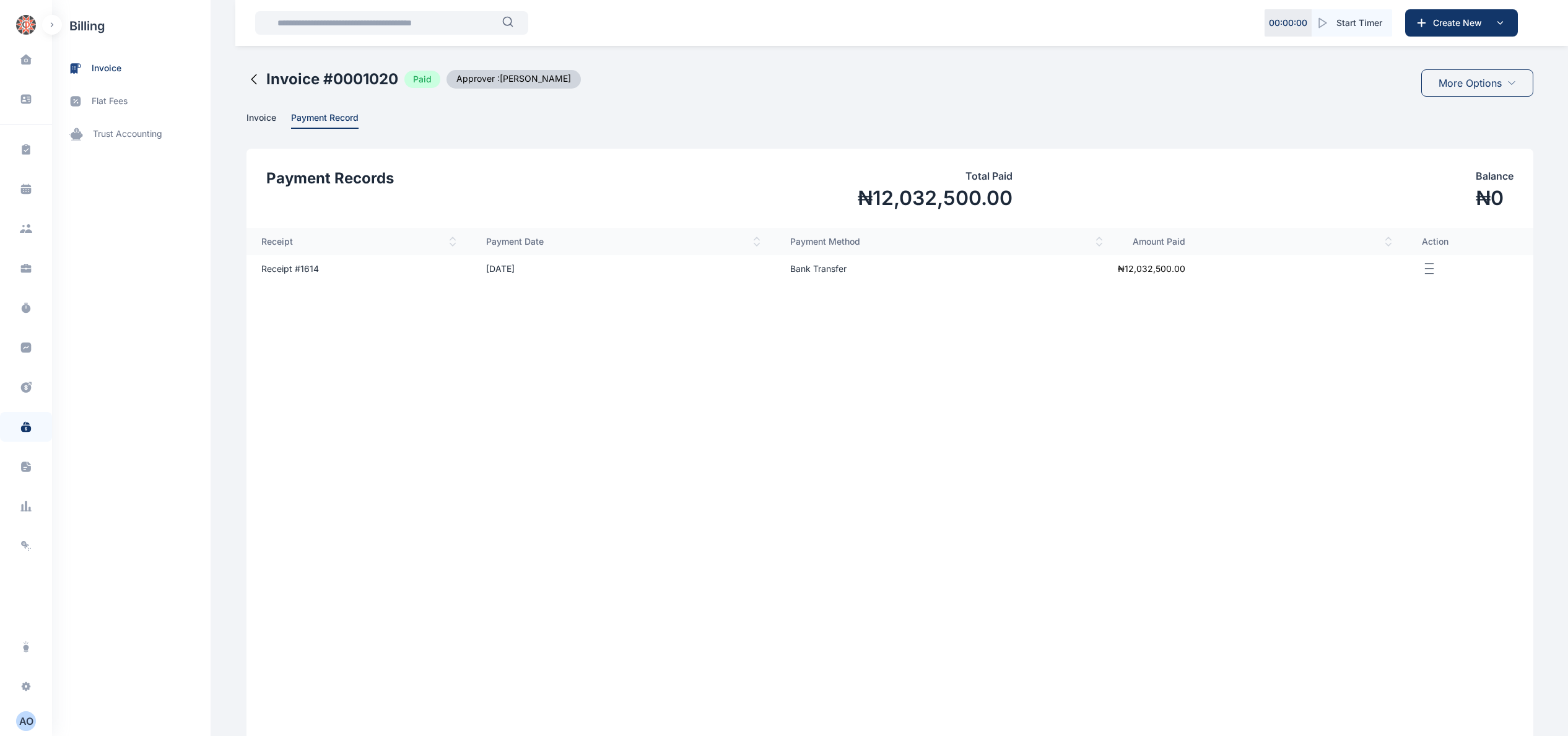
click at [307, 268] on td "Receipt # 1614" at bounding box center [359, 269] width 225 height 27
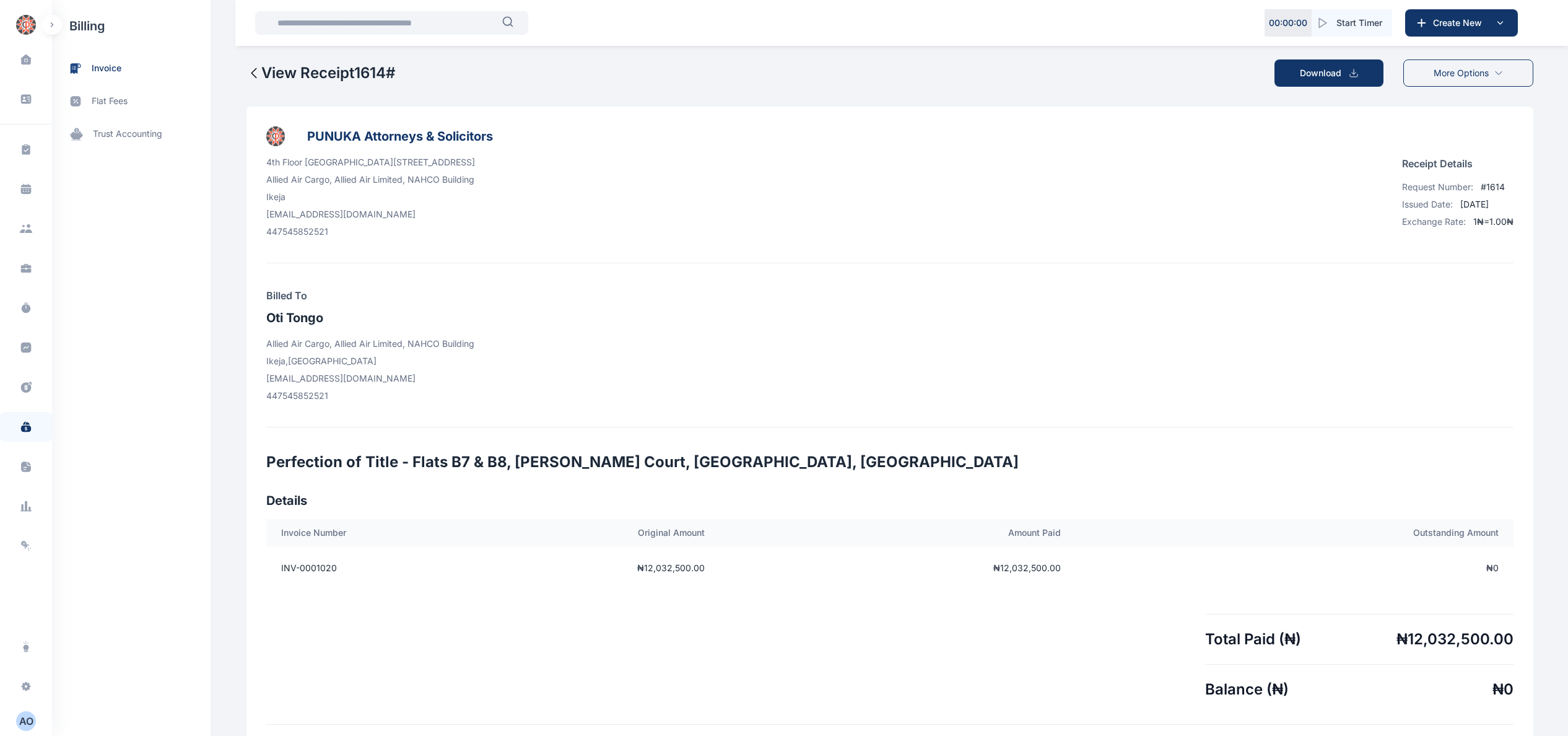
click at [1353, 63] on button "Download" at bounding box center [1329, 73] width 109 height 27
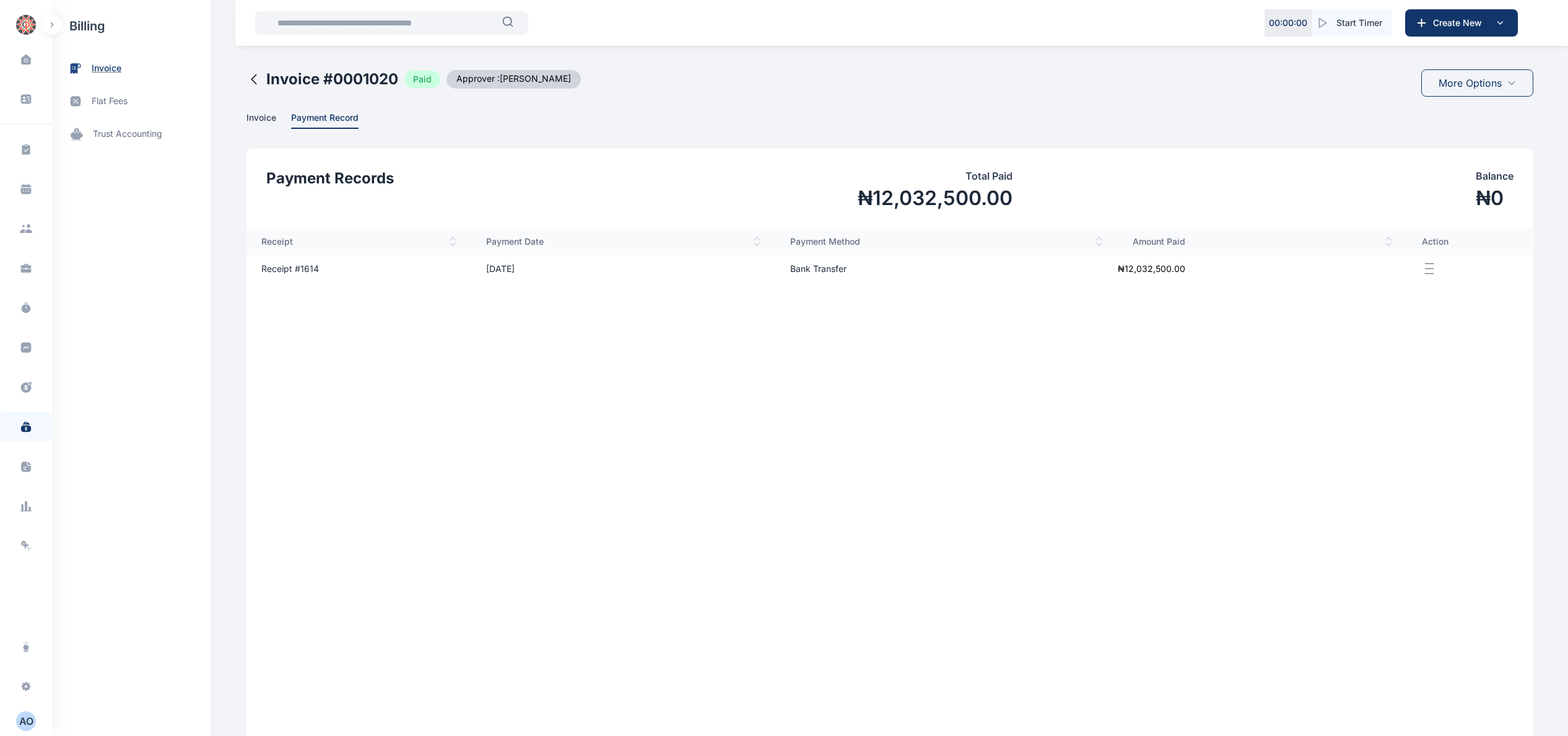
click at [102, 66] on span "invoice" at bounding box center [106, 68] width 30 height 13
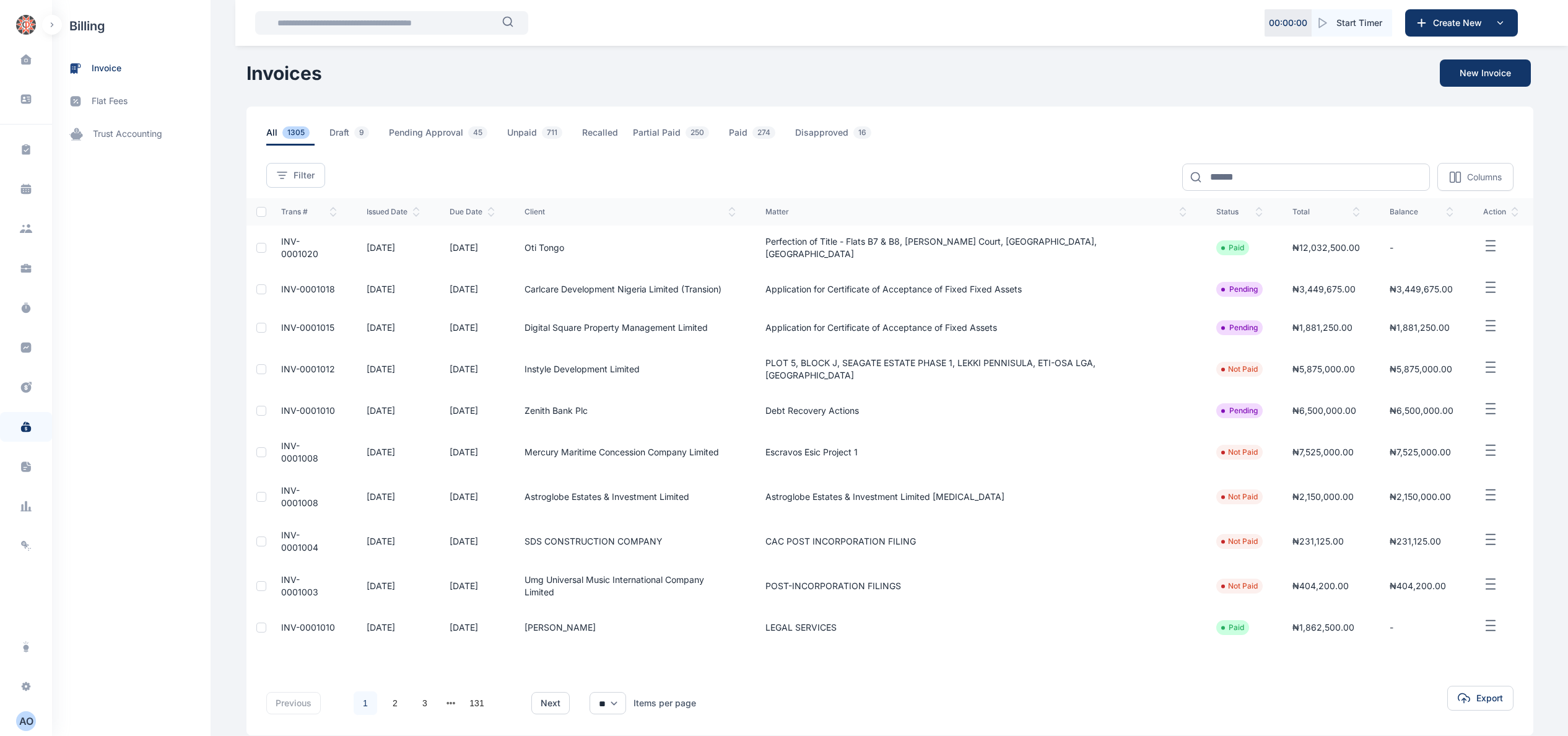
click at [1494, 240] on icon "button" at bounding box center [1491, 246] width 15 height 15
